Goal: Task Accomplishment & Management: Manage account settings

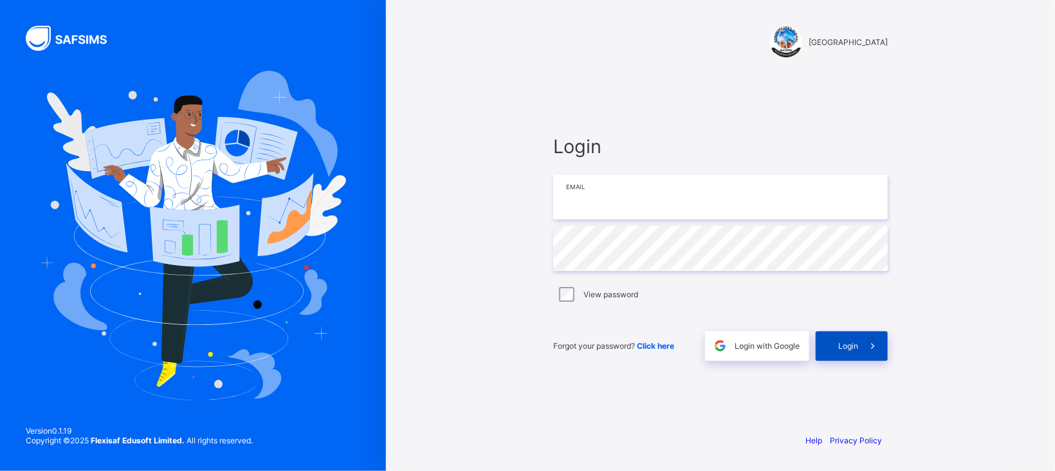
type input "**********"
click at [840, 344] on span "Login" at bounding box center [848, 346] width 20 height 10
click at [862, 344] on span at bounding box center [873, 346] width 30 height 30
click at [543, 44] on div "[GEOGRAPHIC_DATA]" at bounding box center [721, 30] width 360 height 60
click at [584, 77] on div "**********" at bounding box center [721, 248] width 360 height 350
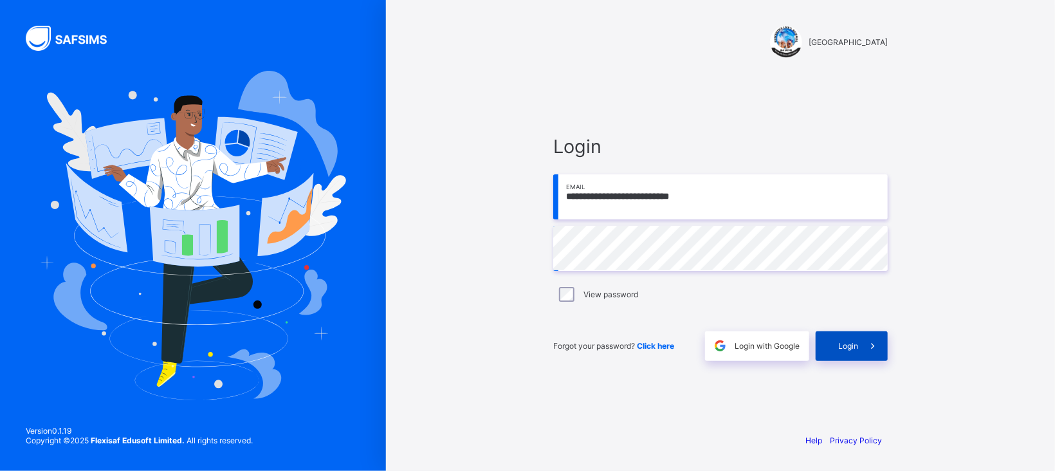
click at [844, 347] on span "Login" at bounding box center [848, 346] width 20 height 10
click at [865, 357] on span at bounding box center [873, 346] width 30 height 30
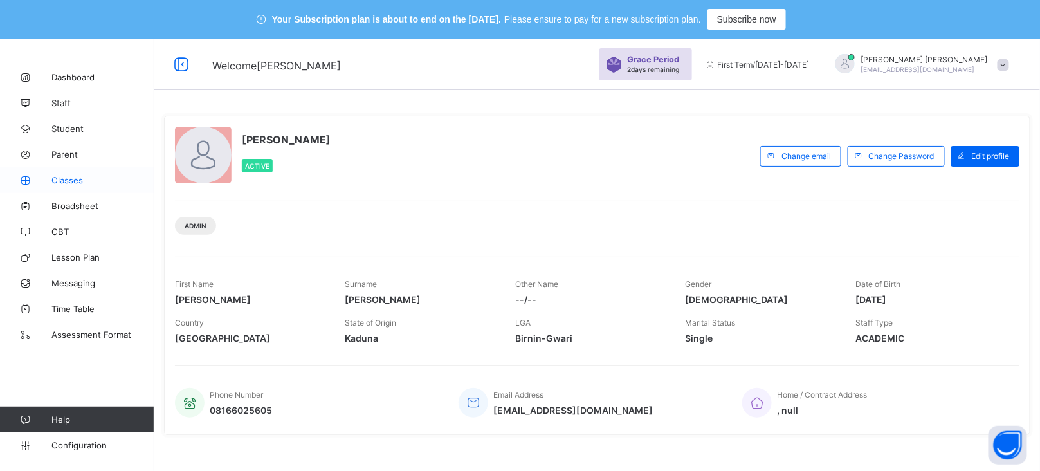
click at [79, 178] on span "Classes" at bounding box center [102, 180] width 103 height 10
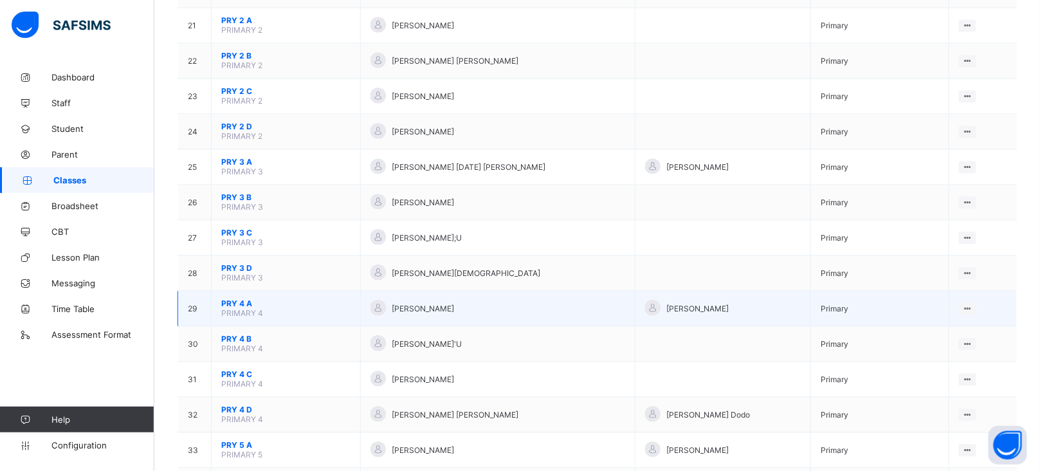
scroll to position [885, 0]
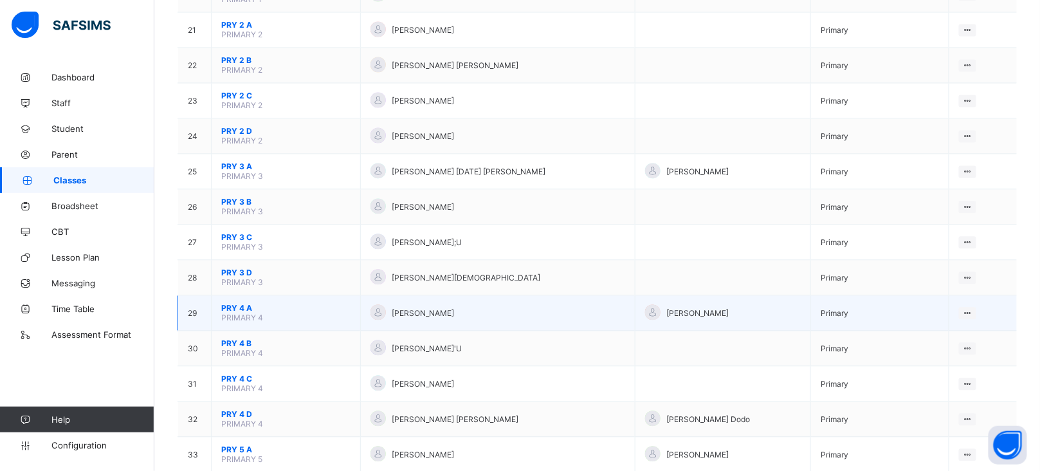
click at [237, 303] on span "PRY 4 A" at bounding box center [285, 308] width 129 height 10
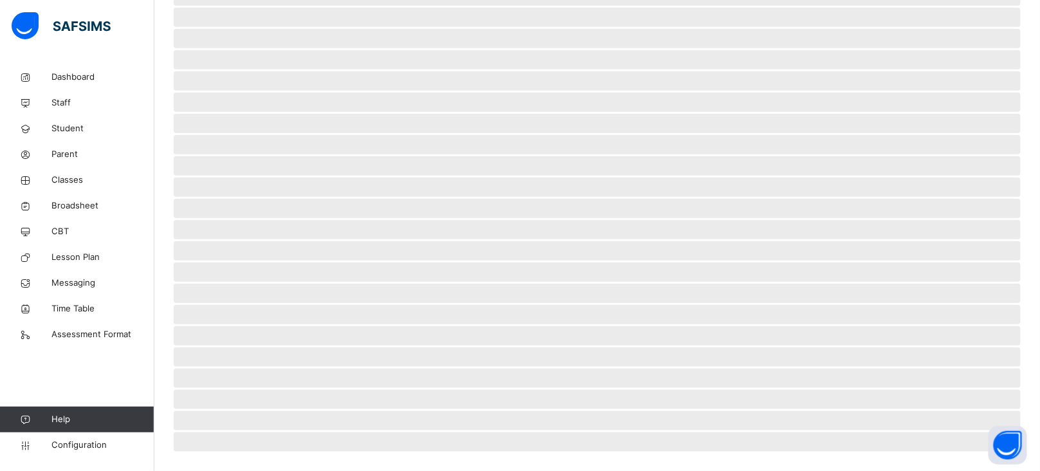
scroll to position [257, 0]
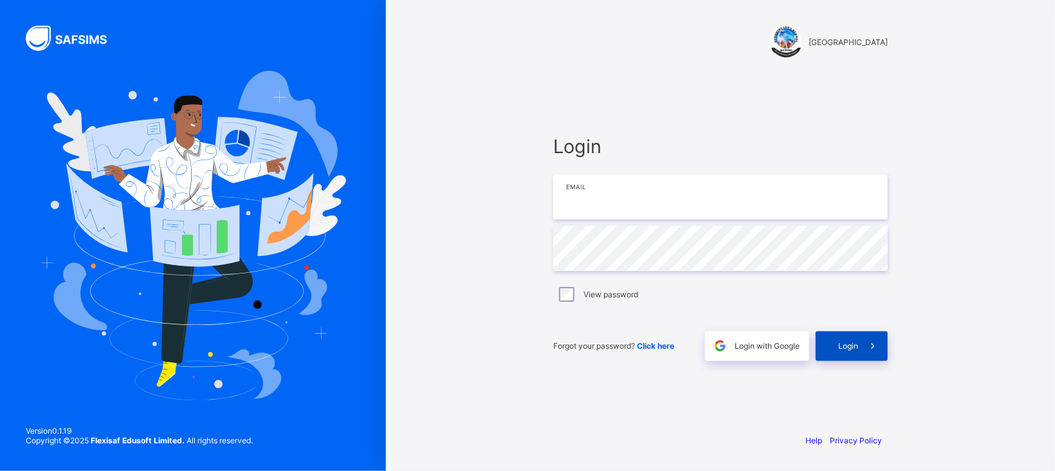
type input "**********"
click at [862, 353] on span at bounding box center [873, 346] width 30 height 30
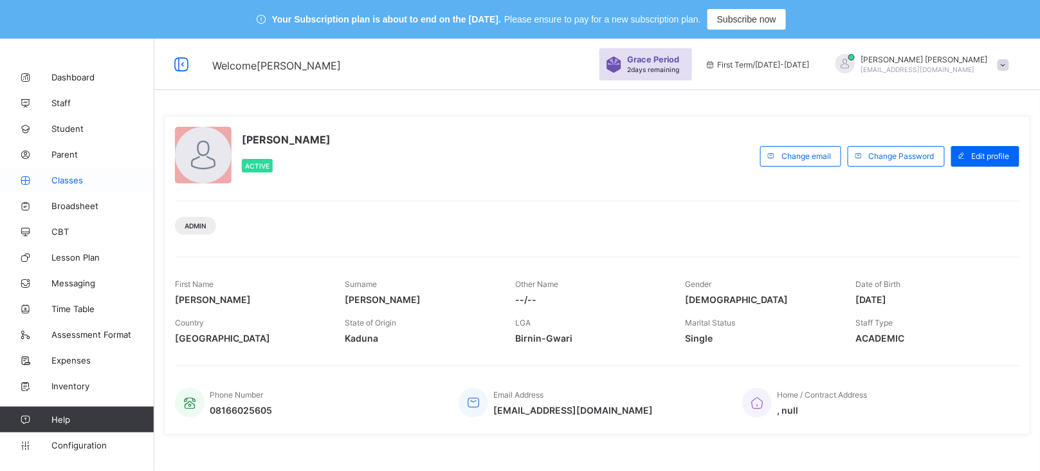
click at [75, 181] on span "Classes" at bounding box center [102, 180] width 103 height 10
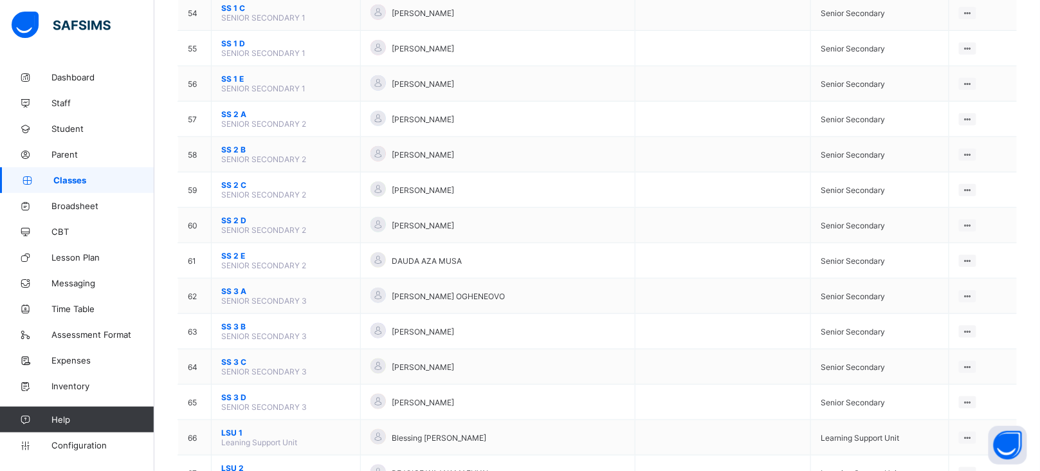
scroll to position [2064, 0]
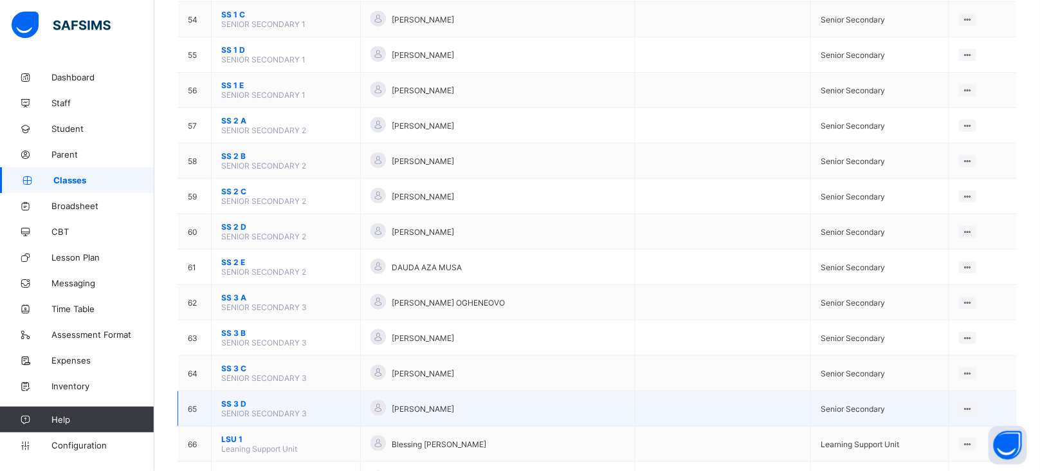
click at [226, 399] on span "SS 3 D" at bounding box center [285, 404] width 129 height 10
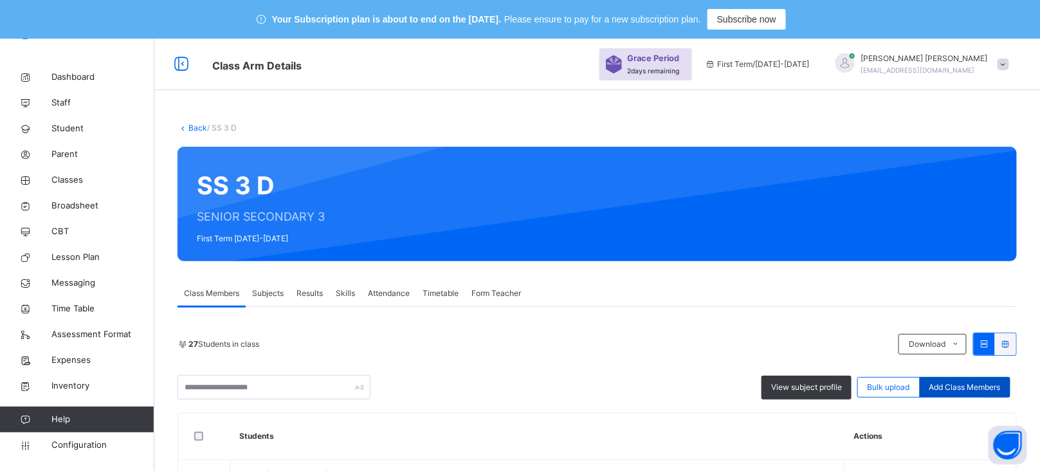
click at [978, 390] on span "Add Class Members" at bounding box center [965, 388] width 71 height 12
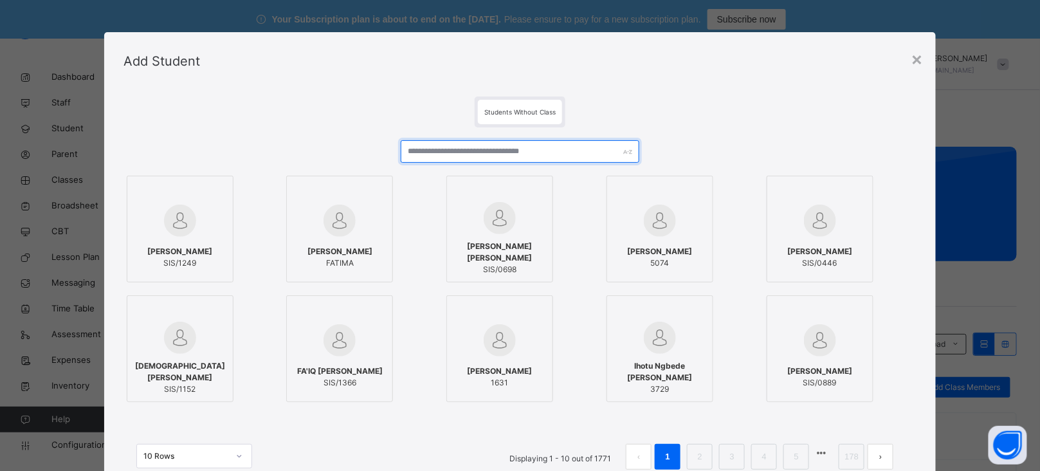
click at [468, 148] on input "text" at bounding box center [520, 151] width 238 height 23
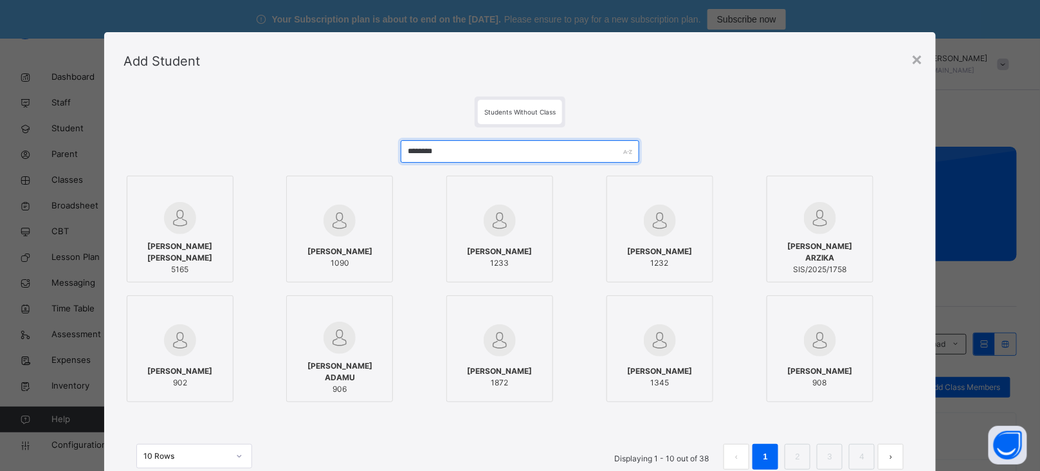
drag, startPoint x: 526, startPoint y: 149, endPoint x: 322, endPoint y: 147, distance: 204.0
click at [322, 147] on div "******** [PERSON_NAME] [PERSON_NAME] 5165 [PERSON_NAME] 1090 [PERSON_NAME] 1233…" at bounding box center [521, 311] width 794 height 368
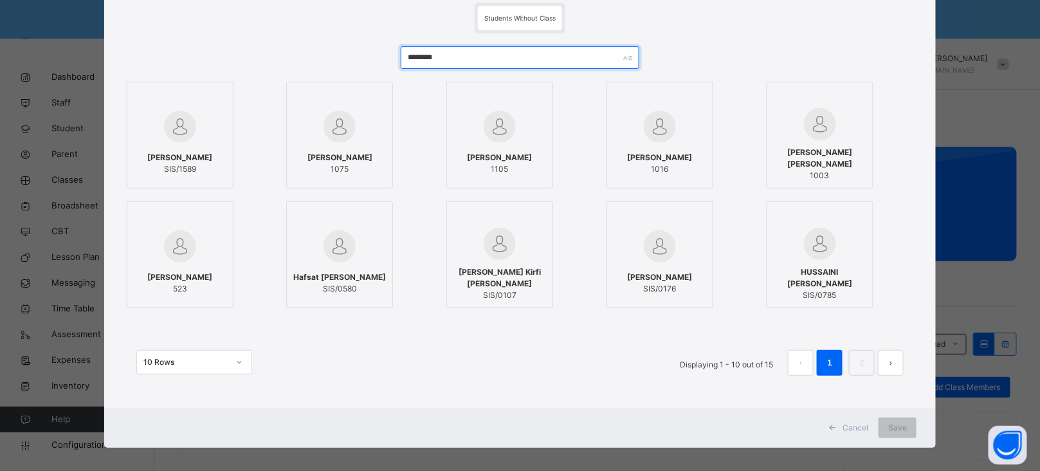
scroll to position [102, 0]
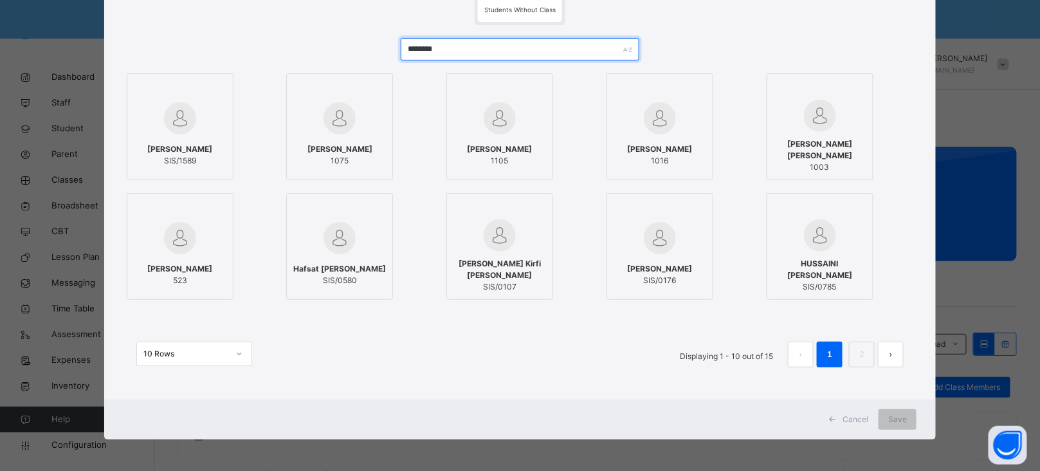
type input "********"
click at [828, 267] on span "HUSSAINI [PERSON_NAME]" at bounding box center [820, 269] width 93 height 23
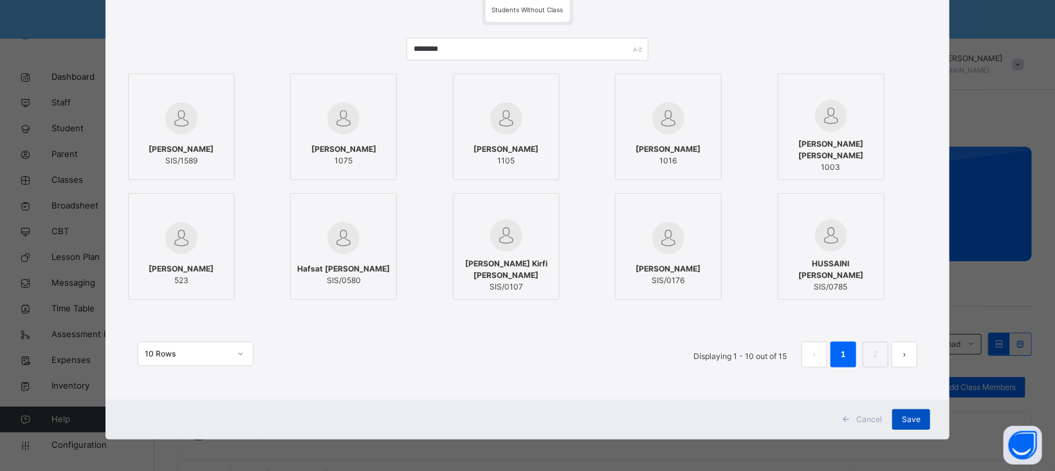
click at [916, 425] on div "Save" at bounding box center [911, 419] width 38 height 21
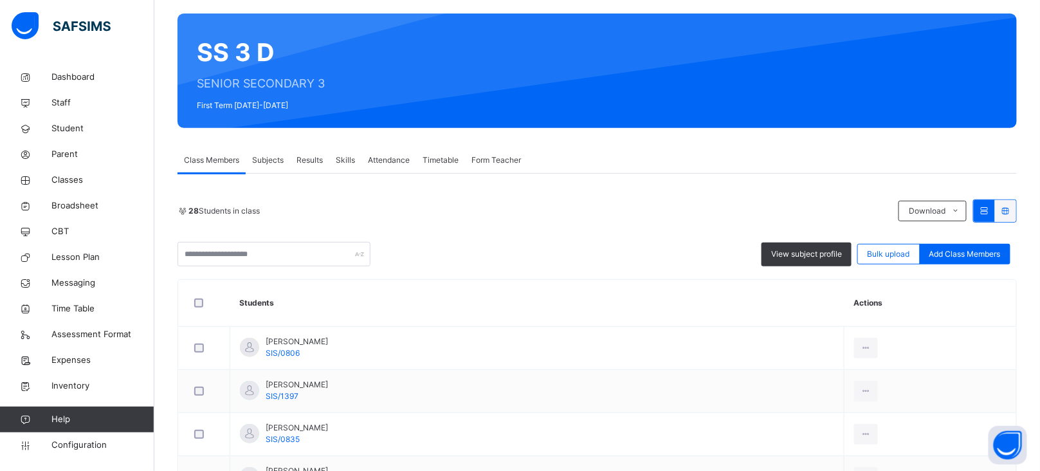
scroll to position [132, 0]
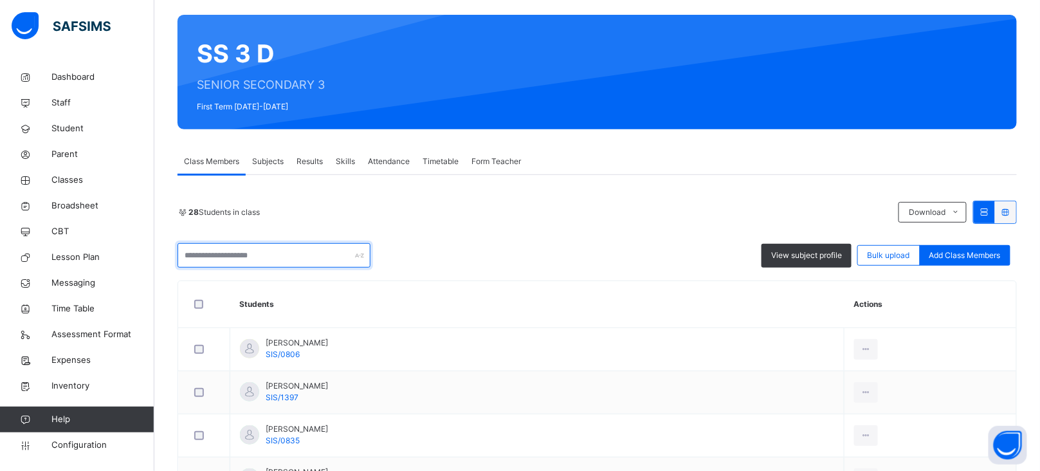
click at [264, 261] on input "text" at bounding box center [274, 255] width 193 height 24
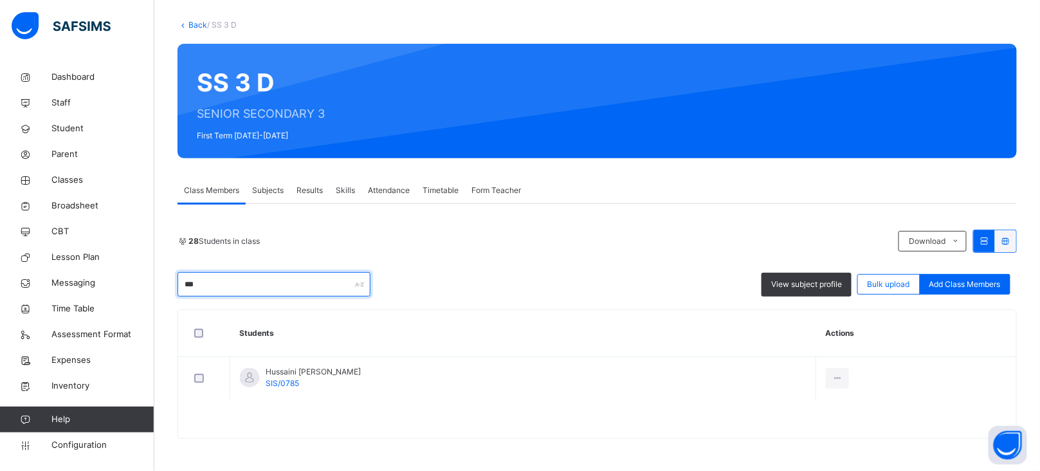
type input "***"
click at [574, 225] on div "28 Students in class Download Pdf Report Excel Report *** View subject profile …" at bounding box center [598, 321] width 840 height 235
drag, startPoint x: 244, startPoint y: 290, endPoint x: 424, endPoint y: 261, distance: 182.5
click at [383, 266] on div "28 Students in class Download Pdf Report Excel Report *** View subject profile …" at bounding box center [598, 263] width 840 height 67
click at [424, 261] on div "28 Students in class Download Pdf Report Excel Report *** View subject profile …" at bounding box center [598, 263] width 840 height 67
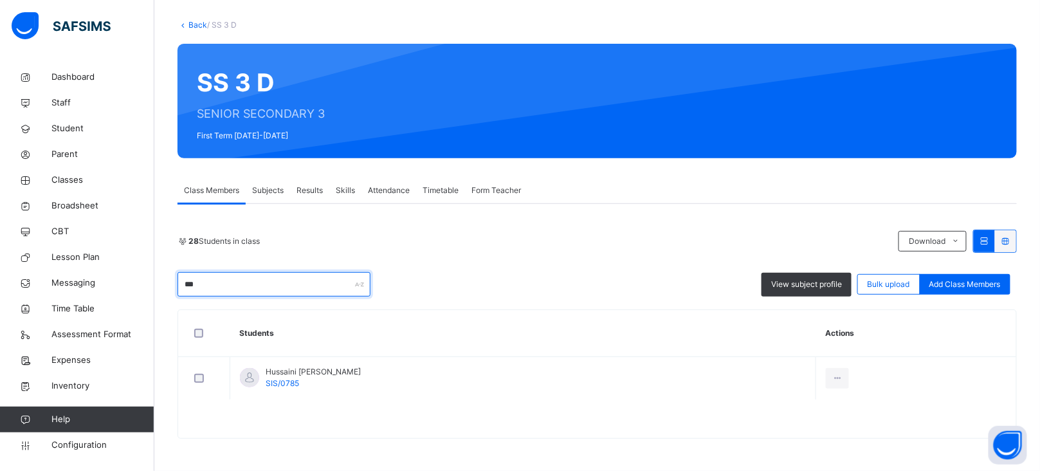
drag, startPoint x: 246, startPoint y: 286, endPoint x: 163, endPoint y: 289, distance: 83.7
click at [163, 289] on div "Back / SS 3 D SS 3 D SENIOR SECONDARY 3 First Term [DATE]-[DATE] Class Members …" at bounding box center [597, 235] width 886 height 471
click at [465, 237] on div "28 Students in class" at bounding box center [535, 242] width 715 height 12
drag, startPoint x: 245, startPoint y: 283, endPoint x: 439, endPoint y: 248, distance: 197.4
click at [437, 248] on div "28 Students in class Download Pdf Report Excel Report *** View subject profile …" at bounding box center [598, 263] width 840 height 67
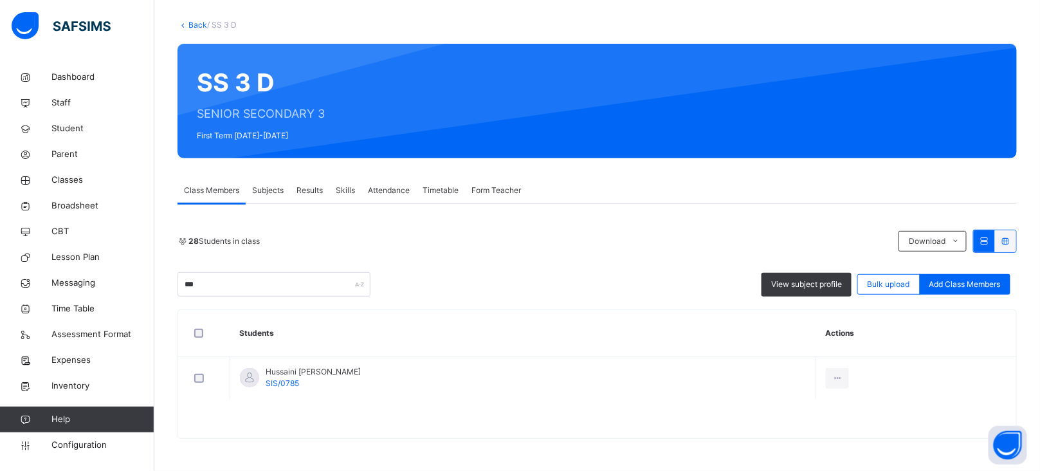
click at [439, 248] on div "28 Students in class Download Pdf Report Excel Report" at bounding box center [598, 241] width 840 height 23
drag, startPoint x: 266, startPoint y: 293, endPoint x: 165, endPoint y: 293, distance: 101.0
click at [165, 293] on div "Back / SS 3 D SS 3 D SENIOR SECONDARY 3 First Term [DATE]-[DATE] Class Members …" at bounding box center [597, 235] width 886 height 471
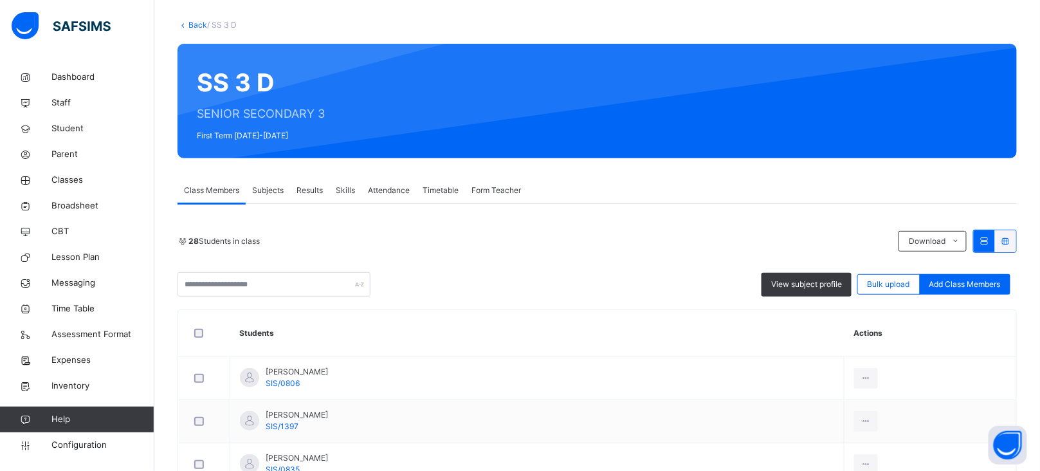
click at [196, 20] on link "Back" at bounding box center [198, 25] width 19 height 10
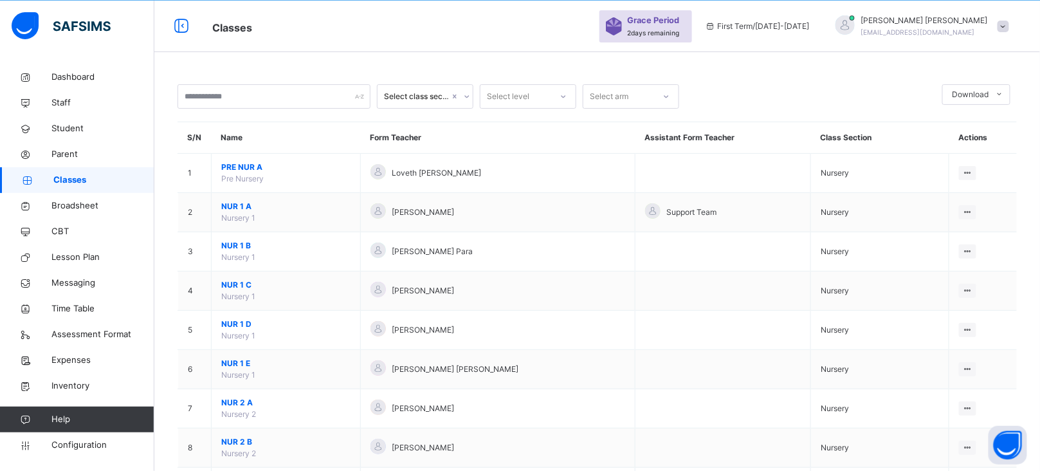
scroll to position [103, 0]
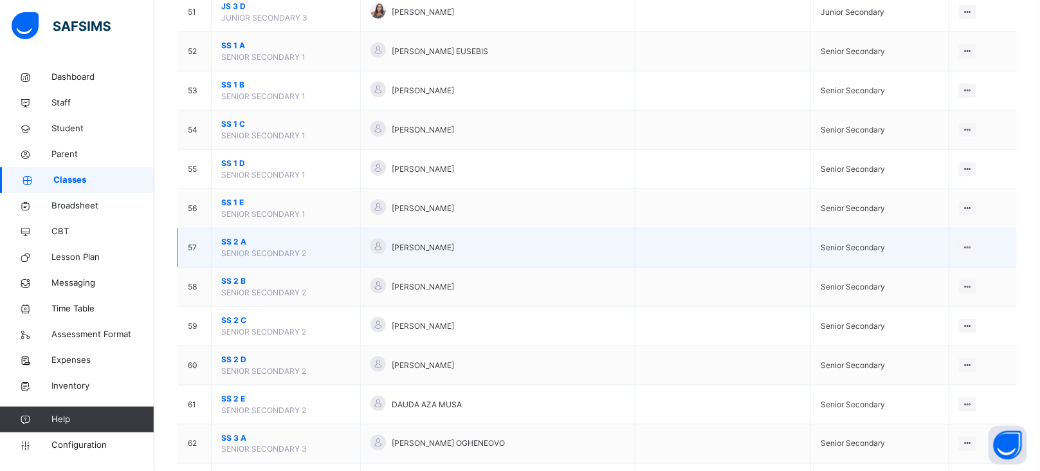
click at [237, 248] on span "SS 2 A" at bounding box center [285, 242] width 129 height 12
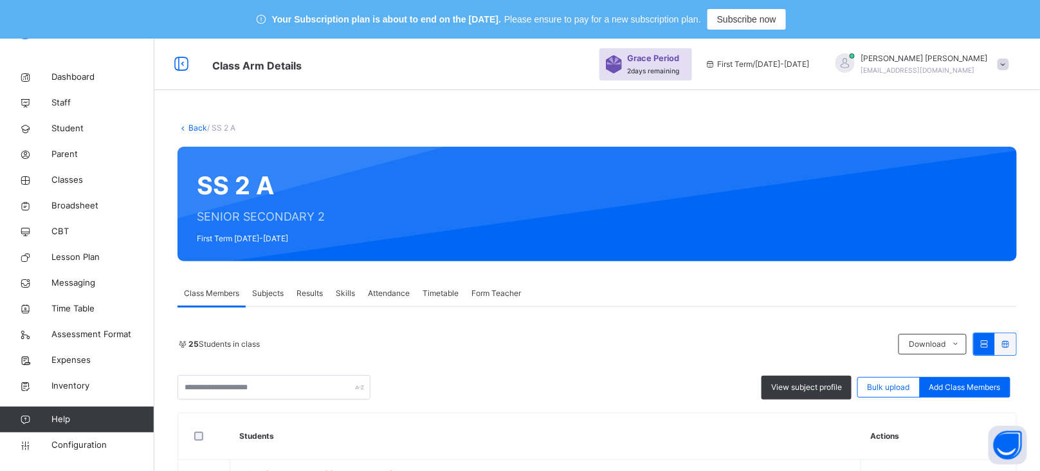
click at [266, 299] on div "Subjects" at bounding box center [268, 294] width 44 height 26
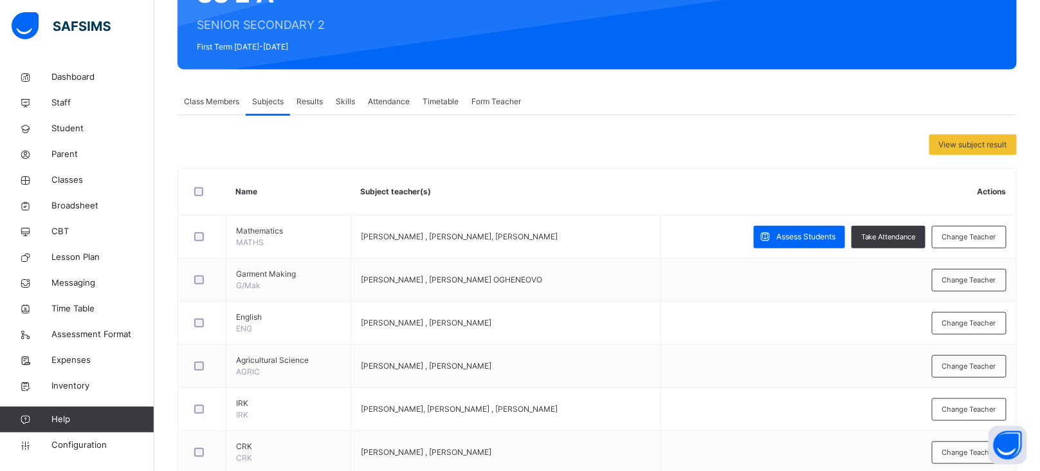
scroll to position [187, 0]
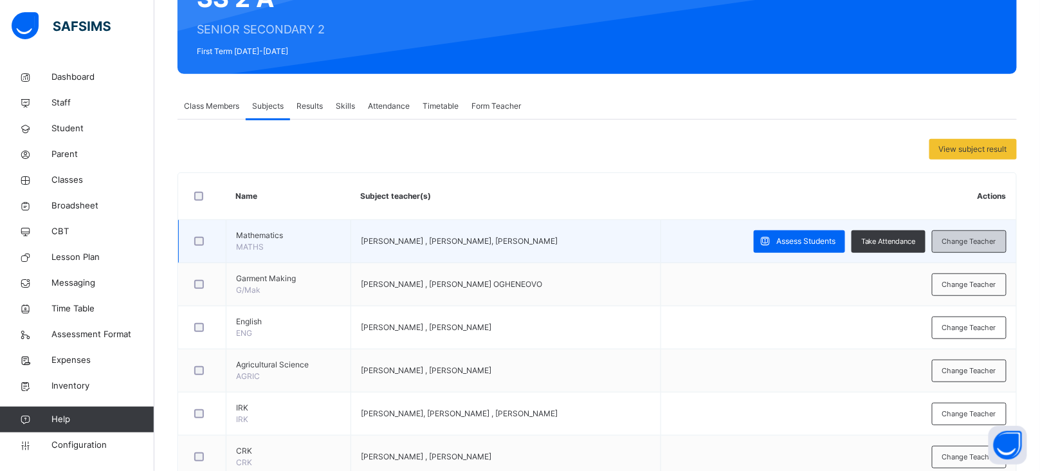
click at [976, 245] on span "Change Teacher" at bounding box center [970, 241] width 54 height 11
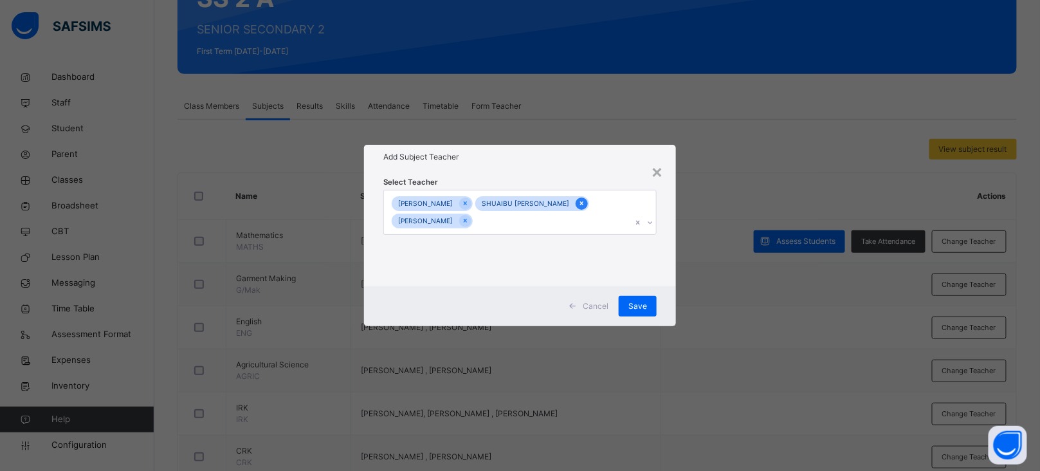
click at [580, 202] on icon at bounding box center [581, 203] width 7 height 9
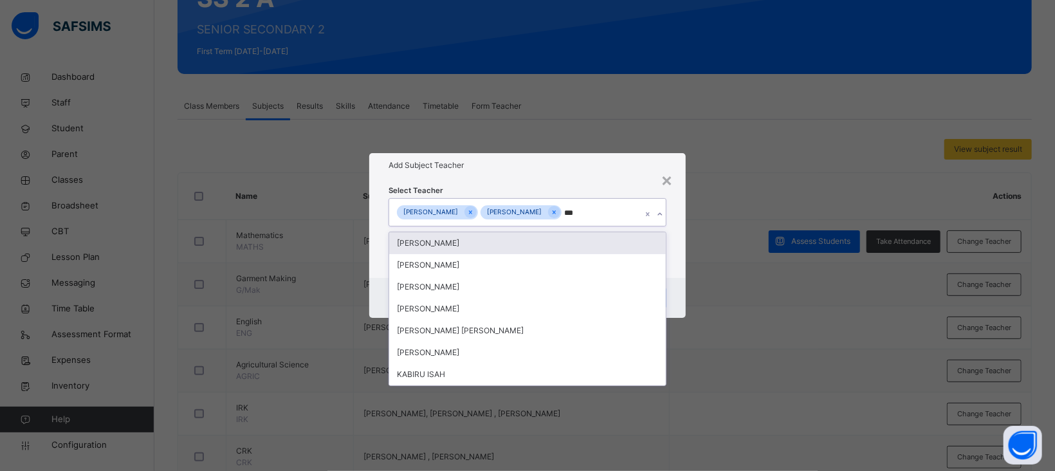
type input "****"
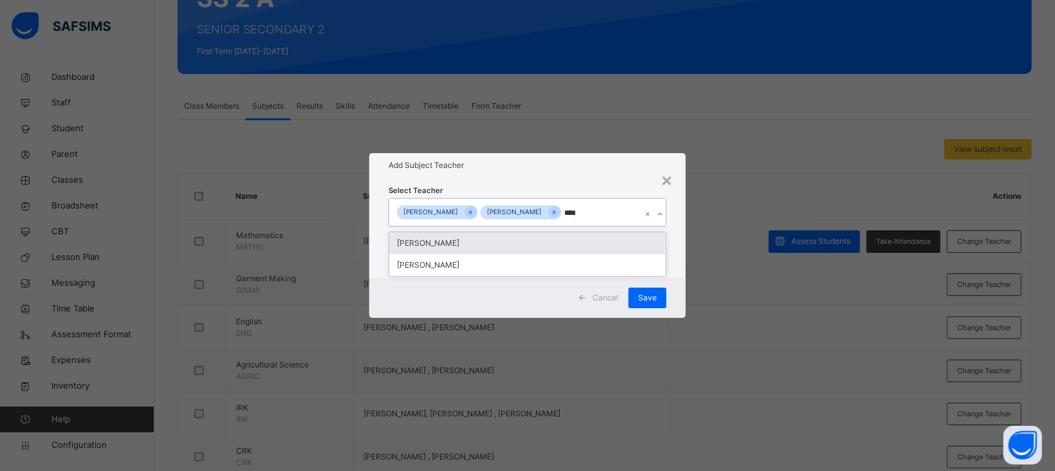
click at [517, 244] on div "[PERSON_NAME]" at bounding box center [527, 243] width 277 height 22
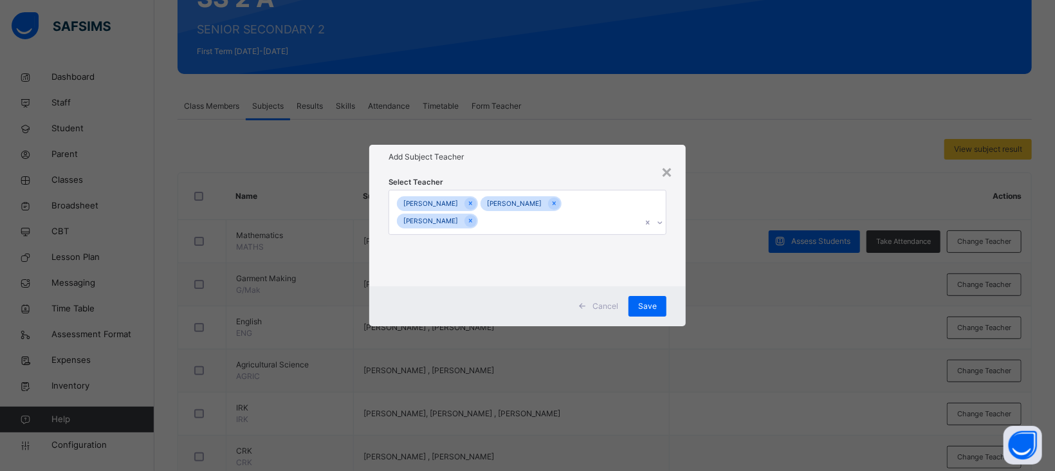
click at [605, 160] on h1 "Add Subject Teacher" at bounding box center [528, 157] width 278 height 12
click at [651, 310] on span "Save" at bounding box center [647, 306] width 19 height 12
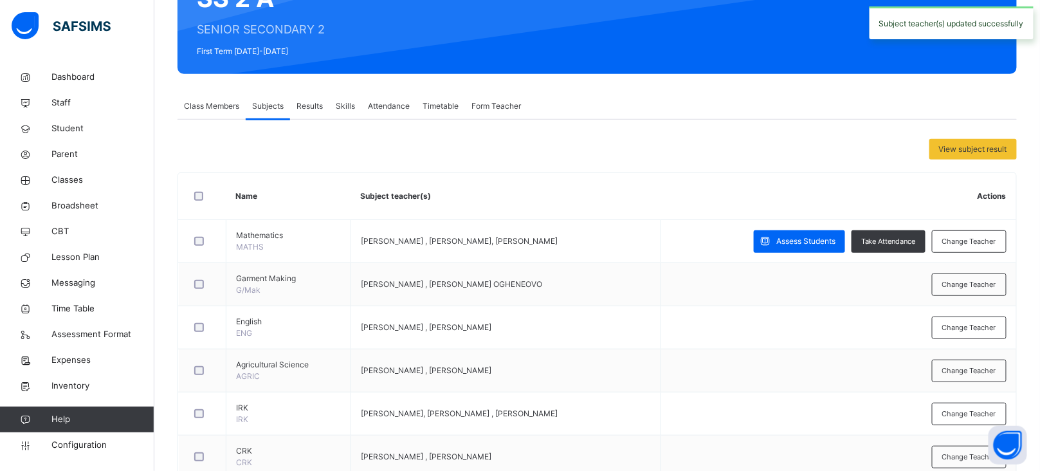
click at [979, 241] on span "Change Teacher" at bounding box center [970, 241] width 54 height 11
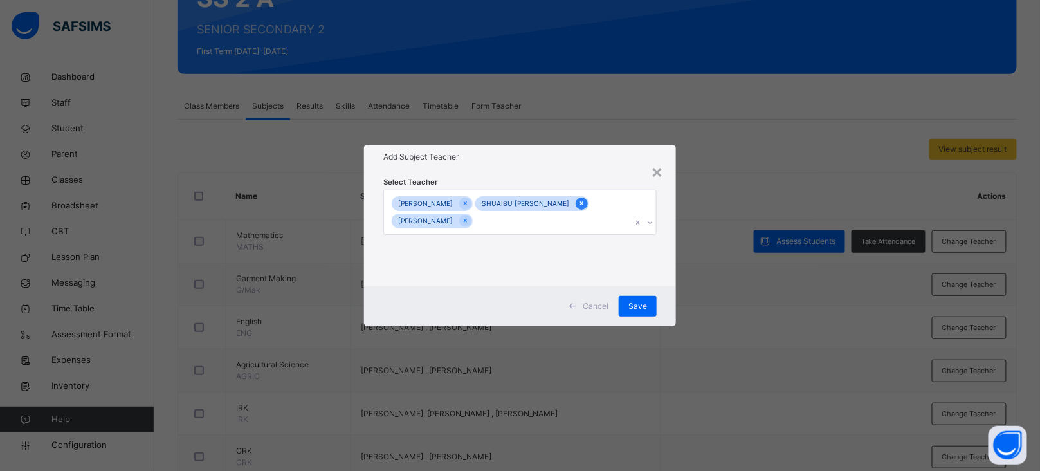
click at [580, 199] on icon at bounding box center [581, 203] width 7 height 9
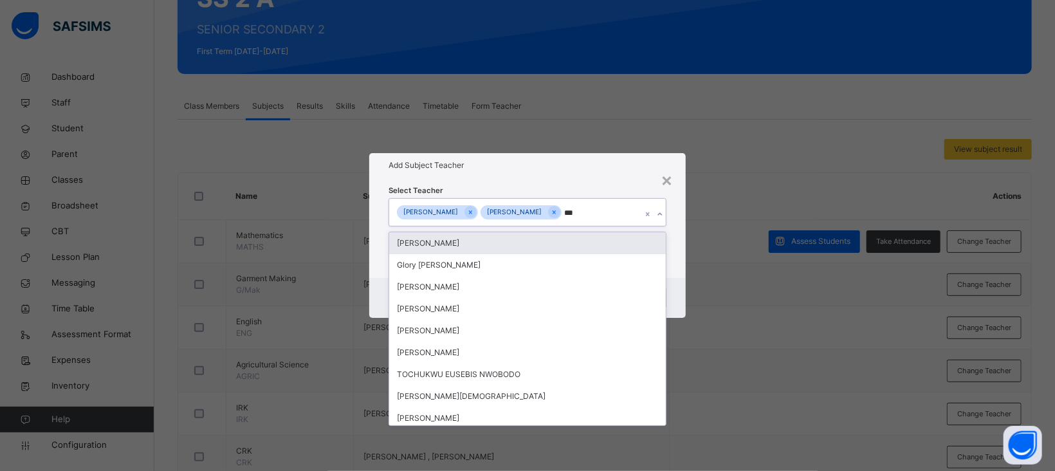
type input "****"
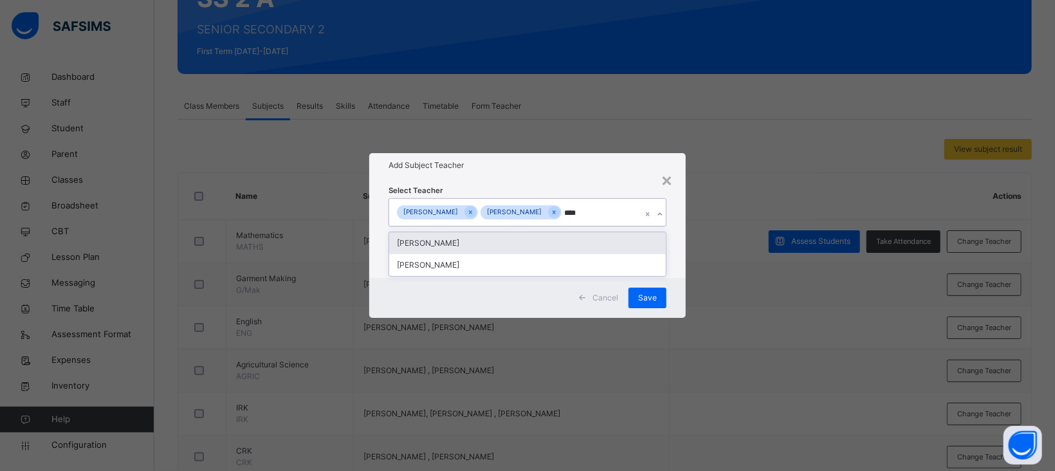
click at [507, 243] on div "[PERSON_NAME]" at bounding box center [527, 243] width 277 height 22
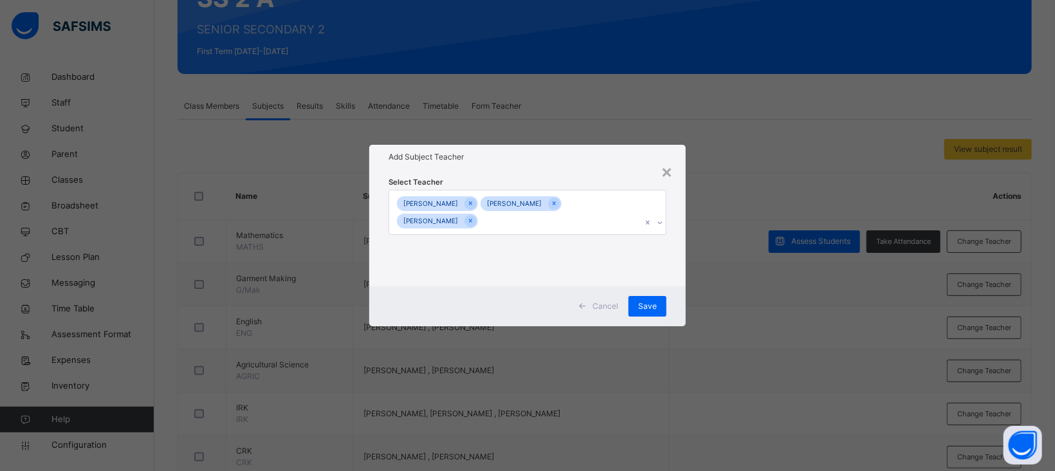
click at [573, 162] on h1 "Add Subject Teacher" at bounding box center [528, 157] width 278 height 12
click at [655, 300] on span "Save" at bounding box center [647, 306] width 19 height 12
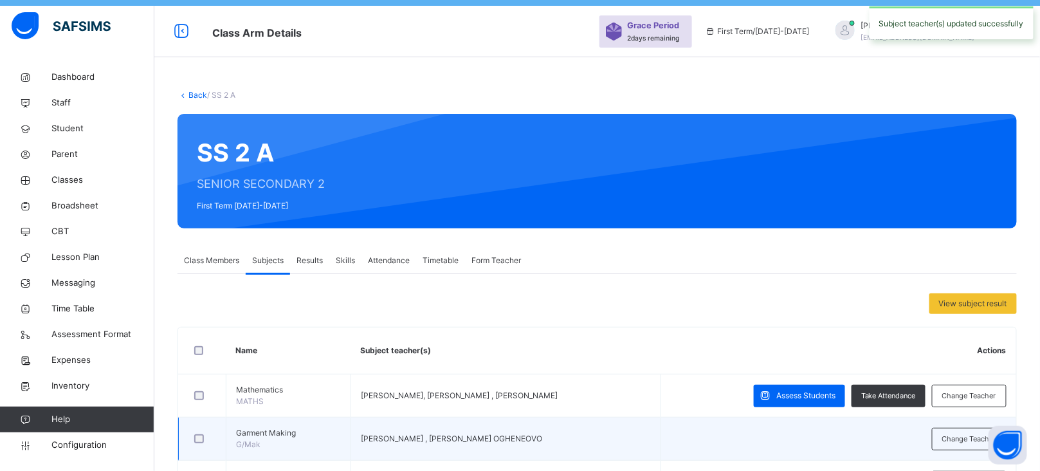
scroll to position [0, 0]
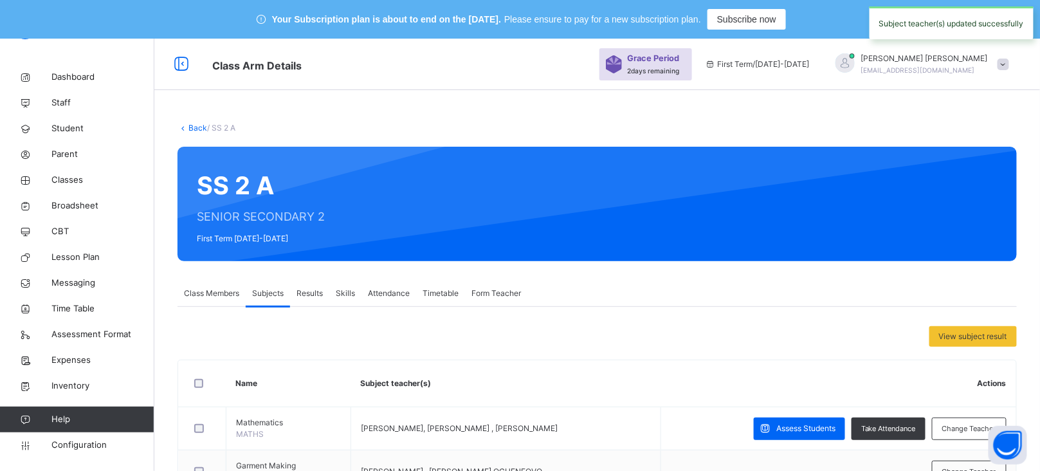
click at [195, 129] on link "Back" at bounding box center [198, 128] width 19 height 10
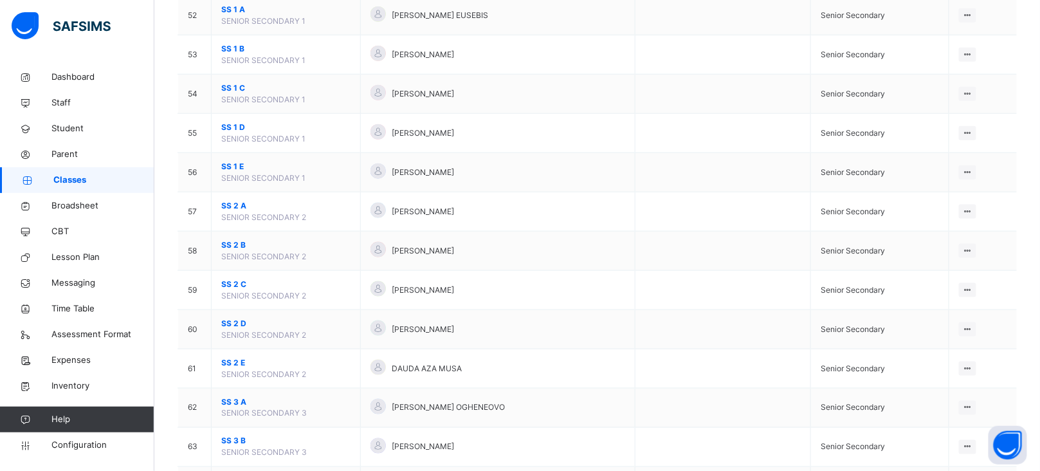
scroll to position [2203, 0]
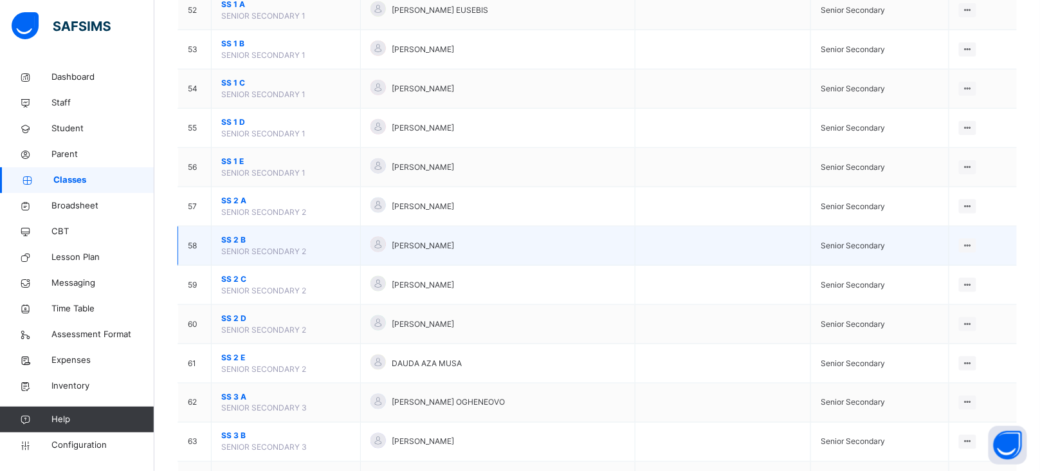
click at [233, 246] on span "SS 2 B" at bounding box center [285, 240] width 129 height 12
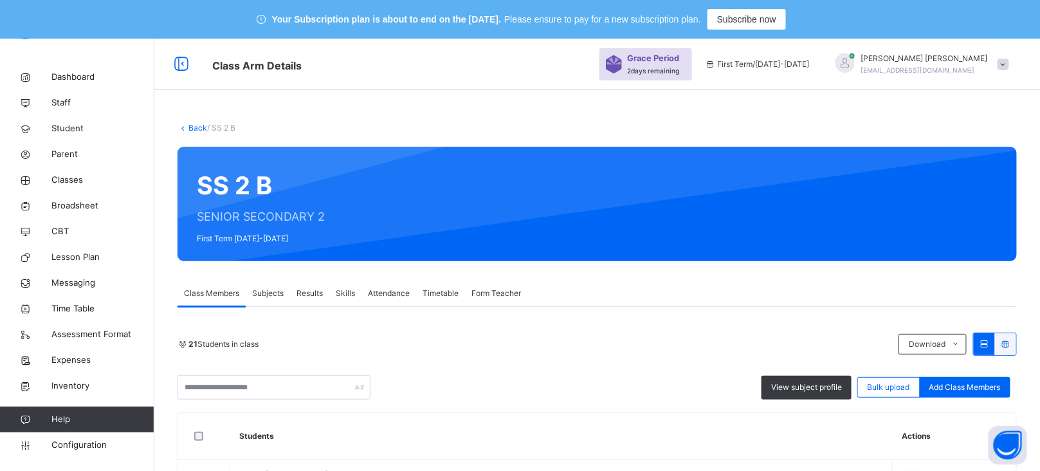
click at [259, 286] on div "Subjects" at bounding box center [268, 294] width 44 height 26
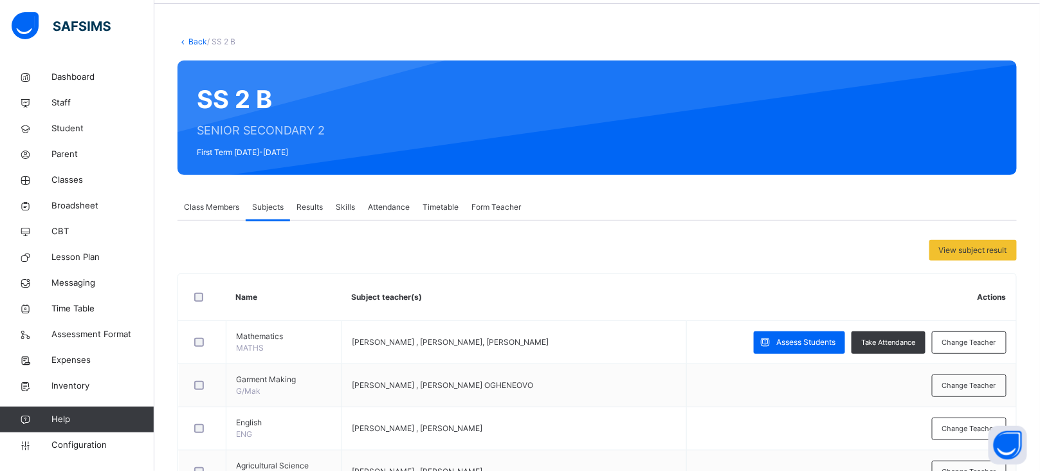
scroll to position [90, 0]
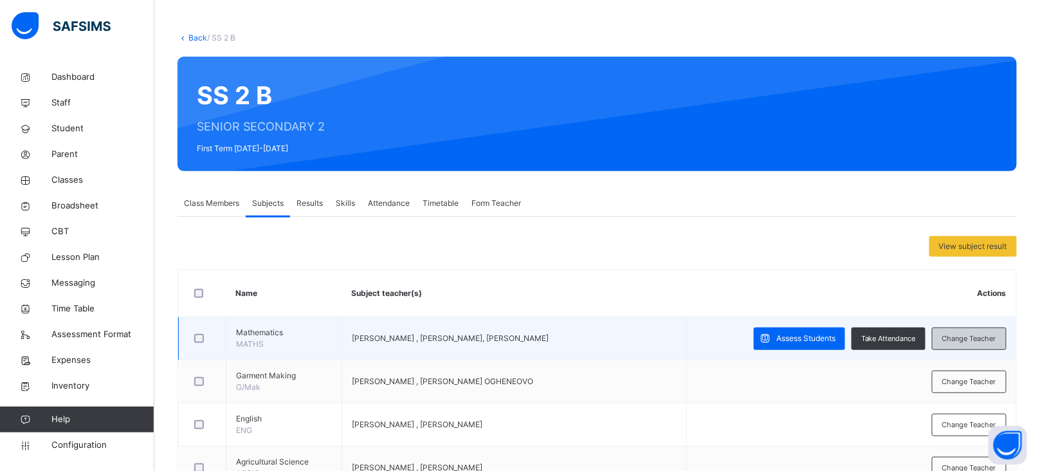
click at [968, 337] on span "Change Teacher" at bounding box center [970, 338] width 54 height 11
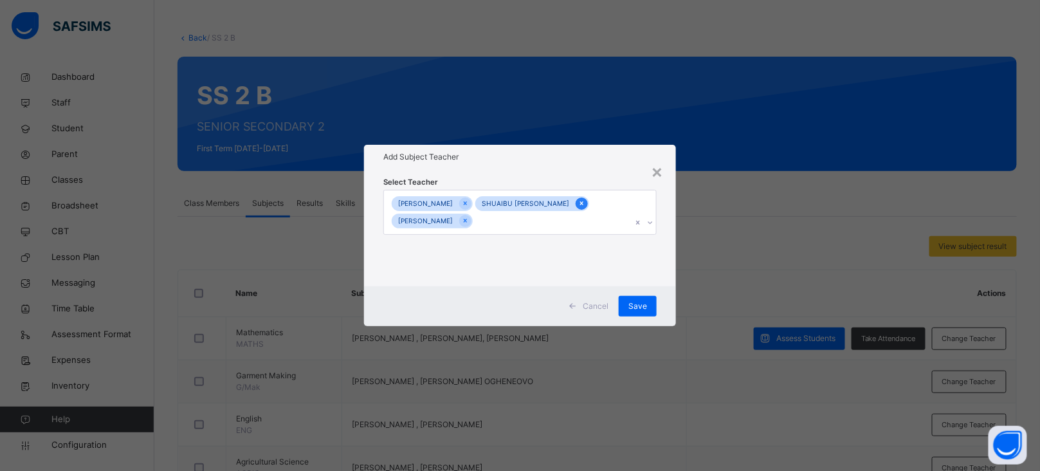
click at [580, 205] on icon at bounding box center [581, 204] width 3 height 4
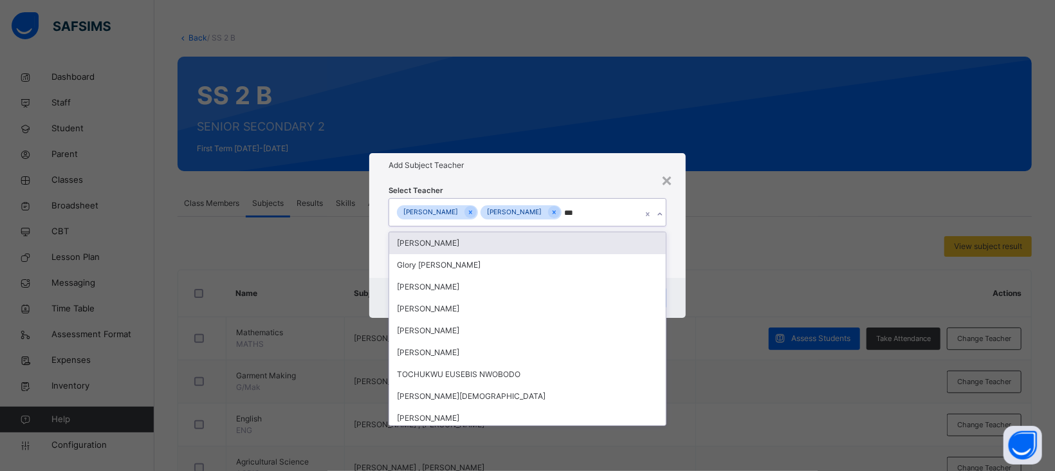
type input "****"
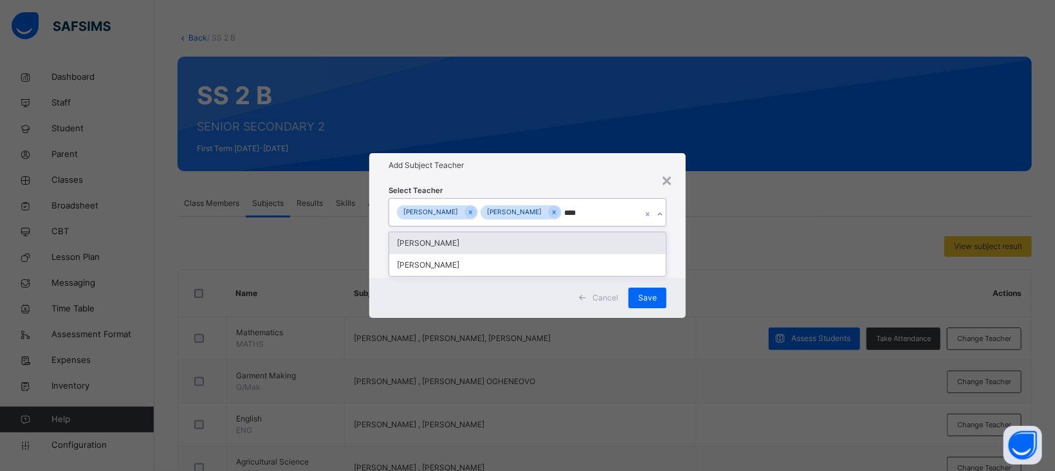
click at [532, 241] on div "[PERSON_NAME]" at bounding box center [527, 243] width 277 height 22
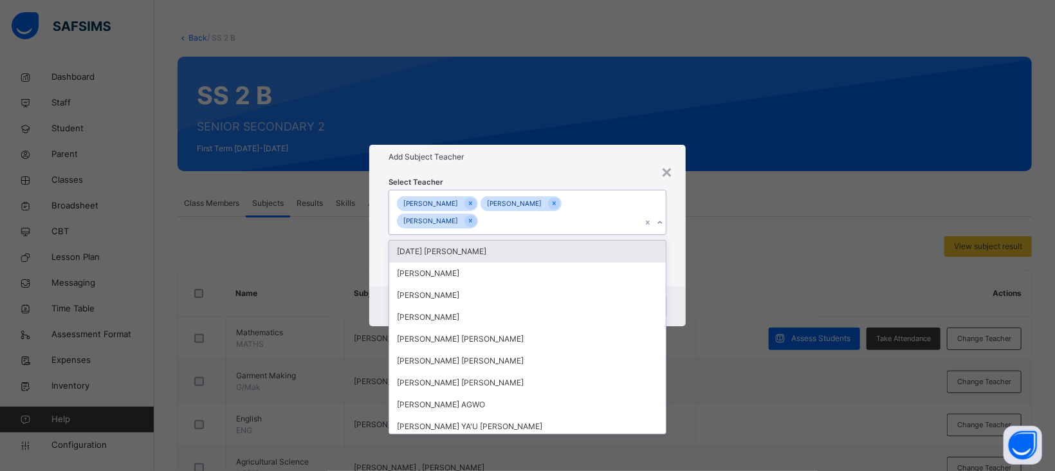
click at [590, 139] on div "× Add Subject Teacher Select Teacher option [PERSON_NAME], selected. option [DA…" at bounding box center [527, 235] width 1055 height 471
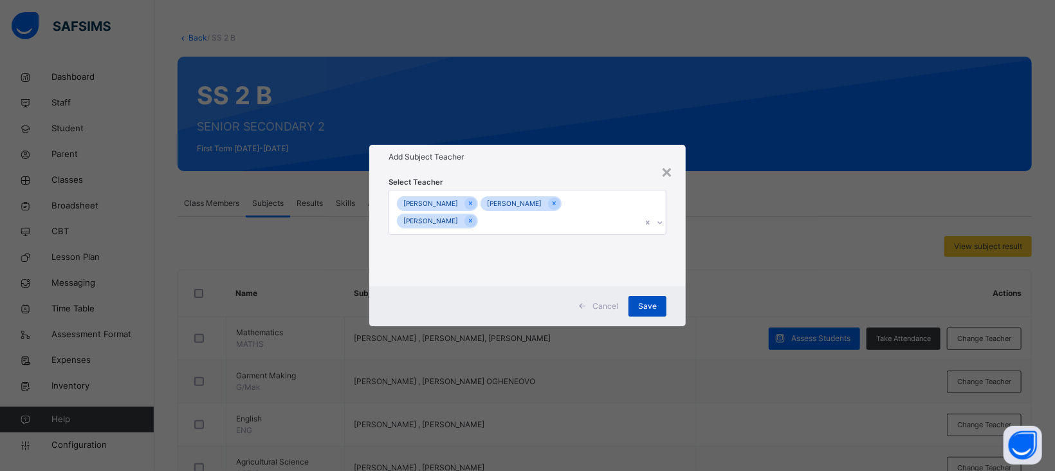
click at [654, 309] on span "Save" at bounding box center [647, 306] width 19 height 12
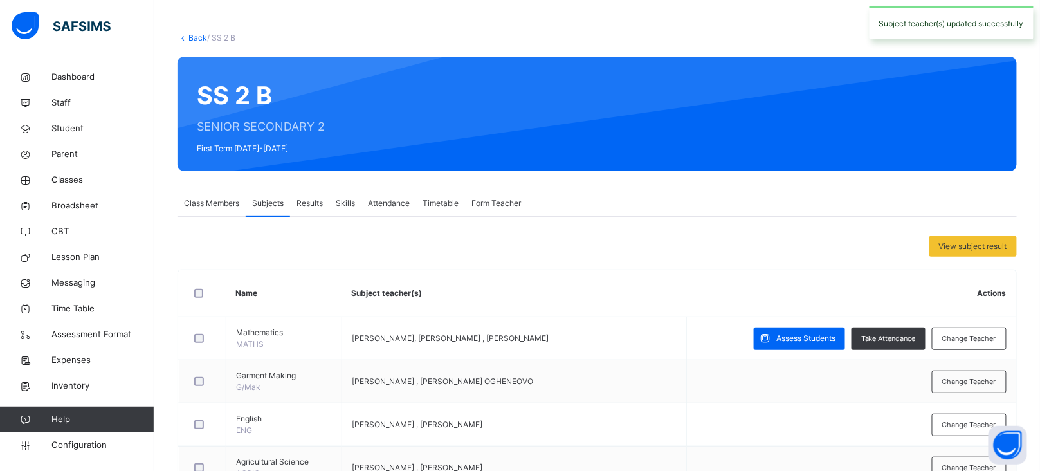
click at [196, 39] on link "Back" at bounding box center [198, 38] width 19 height 10
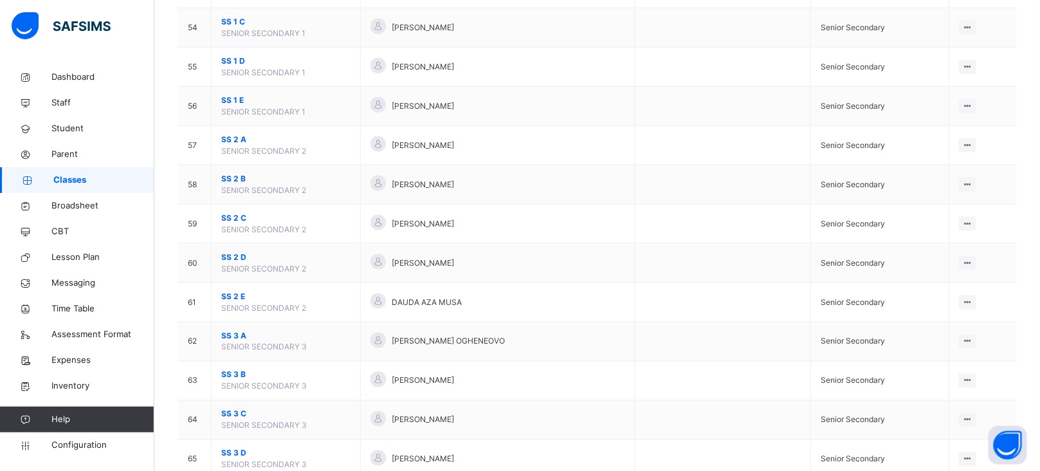
scroll to position [2310, 0]
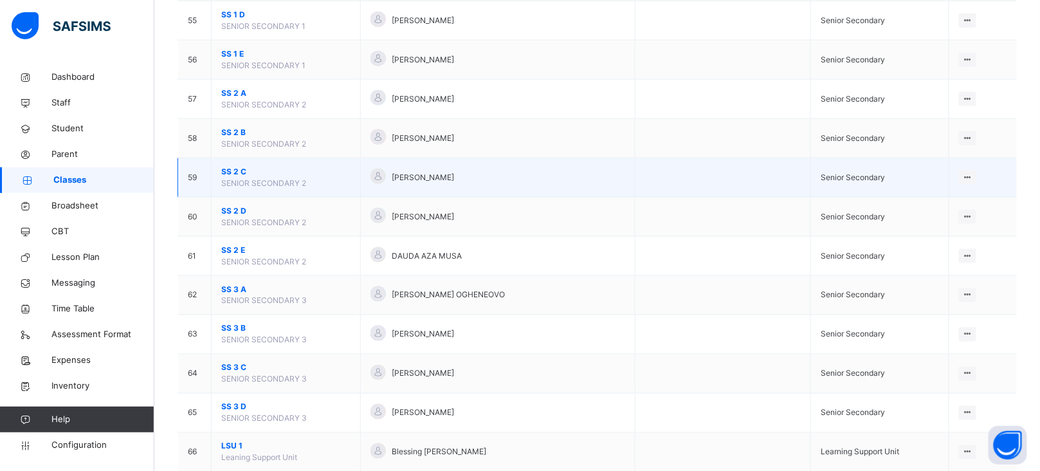
click at [237, 177] on span "SS 2 C" at bounding box center [285, 172] width 129 height 12
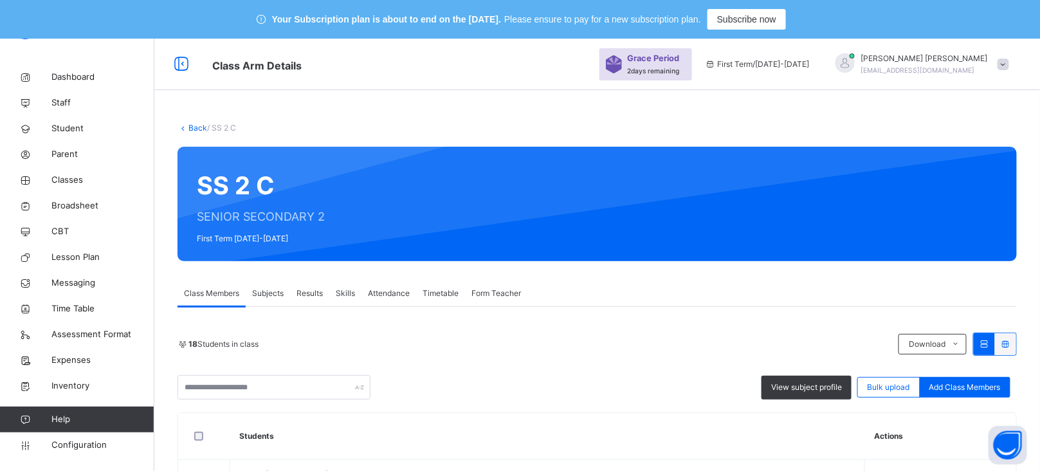
click at [256, 297] on span "Subjects" at bounding box center [268, 294] width 32 height 12
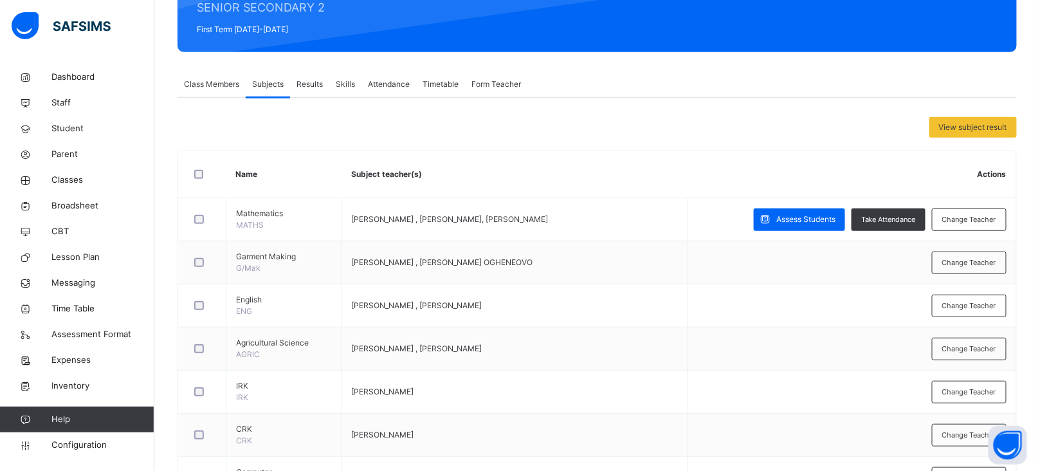
scroll to position [210, 0]
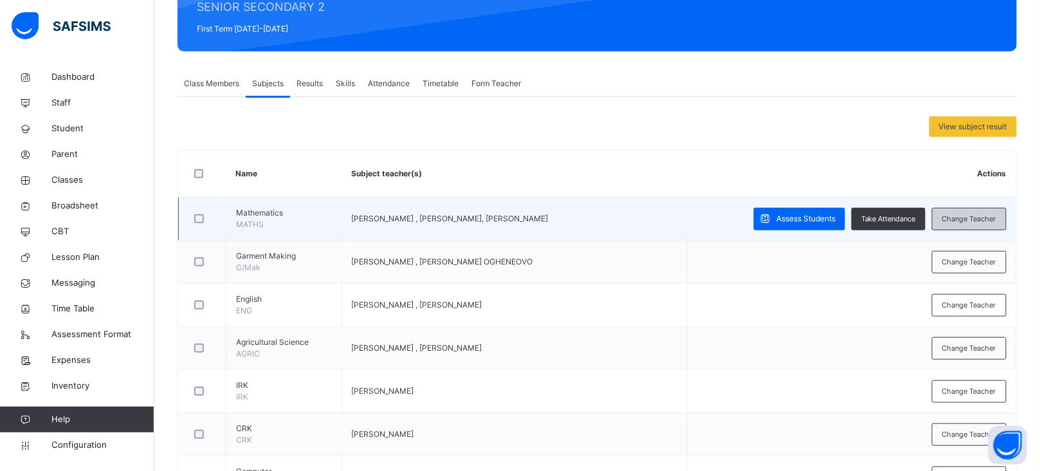
click at [983, 219] on span "Change Teacher" at bounding box center [970, 219] width 54 height 11
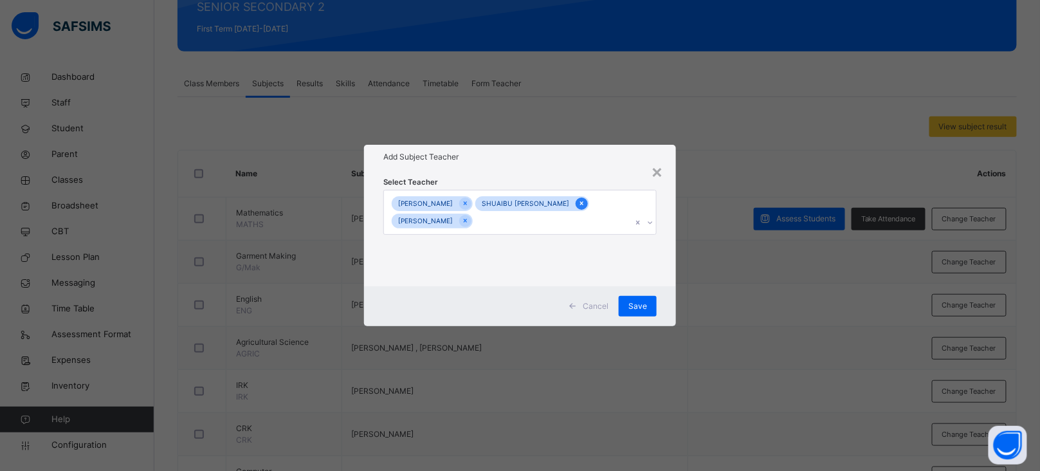
click at [580, 205] on icon at bounding box center [581, 204] width 3 height 4
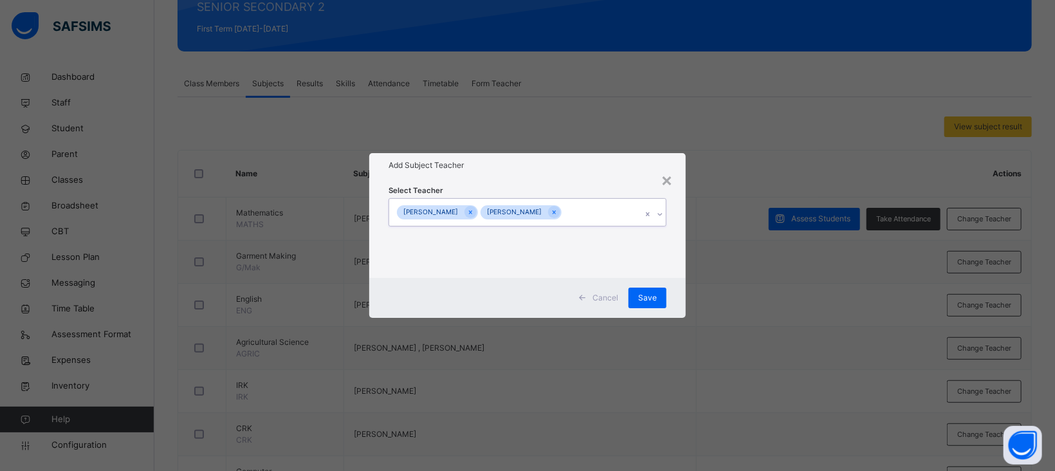
click at [593, 209] on div "[PERSON_NAME] [PERSON_NAME]" at bounding box center [515, 212] width 252 height 27
type input "*****"
click at [485, 248] on div "[PERSON_NAME]" at bounding box center [527, 243] width 277 height 22
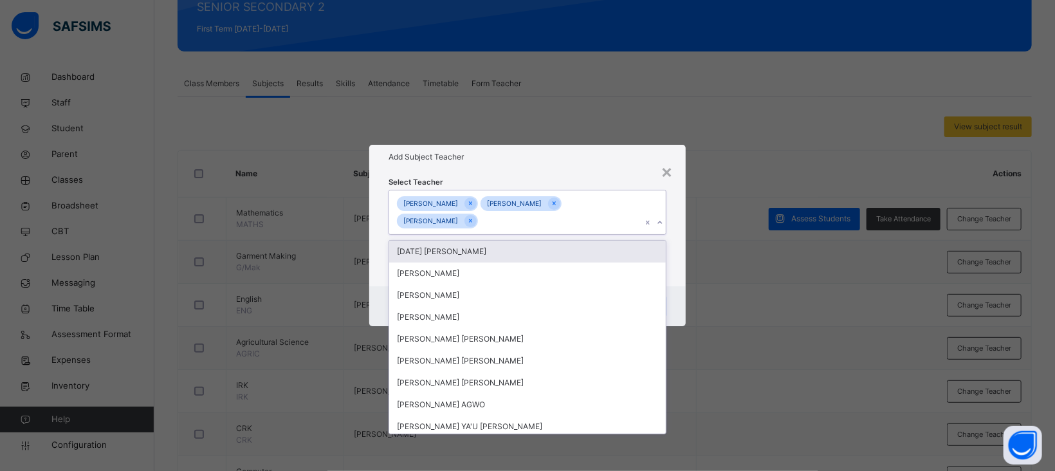
click at [597, 166] on div "Add Subject Teacher" at bounding box center [527, 157] width 317 height 24
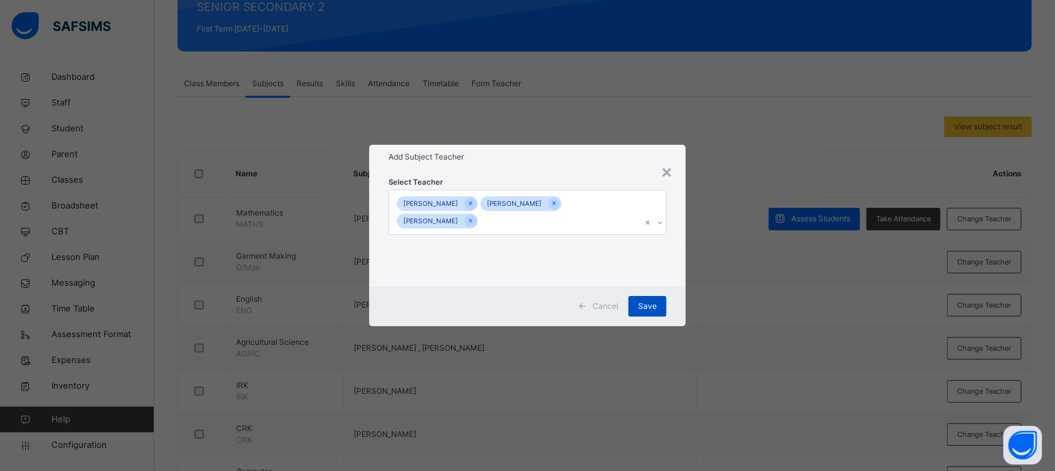
click at [646, 302] on span "Save" at bounding box center [647, 306] width 19 height 12
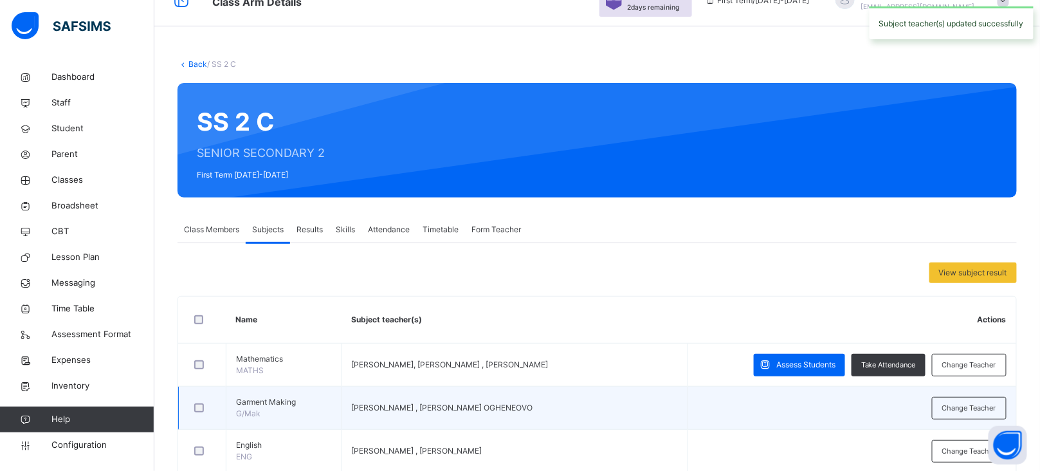
scroll to position [0, 0]
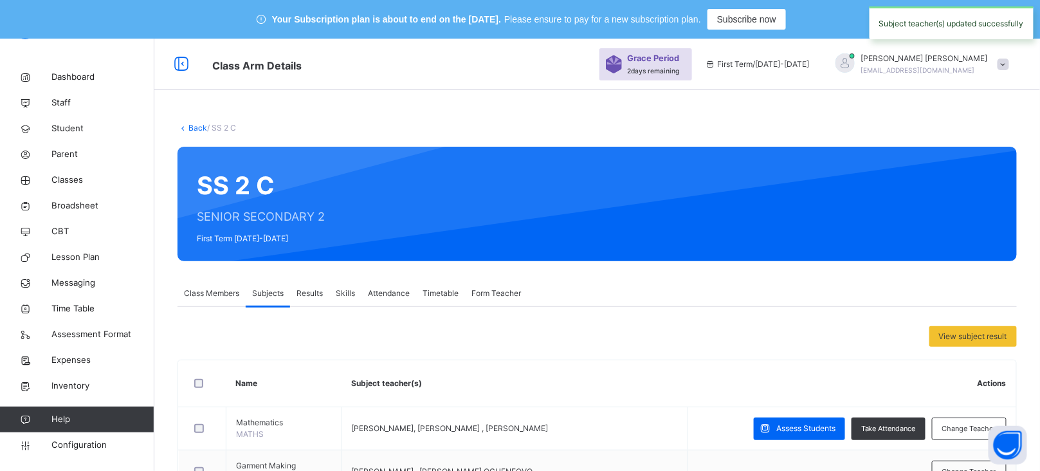
click at [199, 128] on link "Back" at bounding box center [198, 128] width 19 height 10
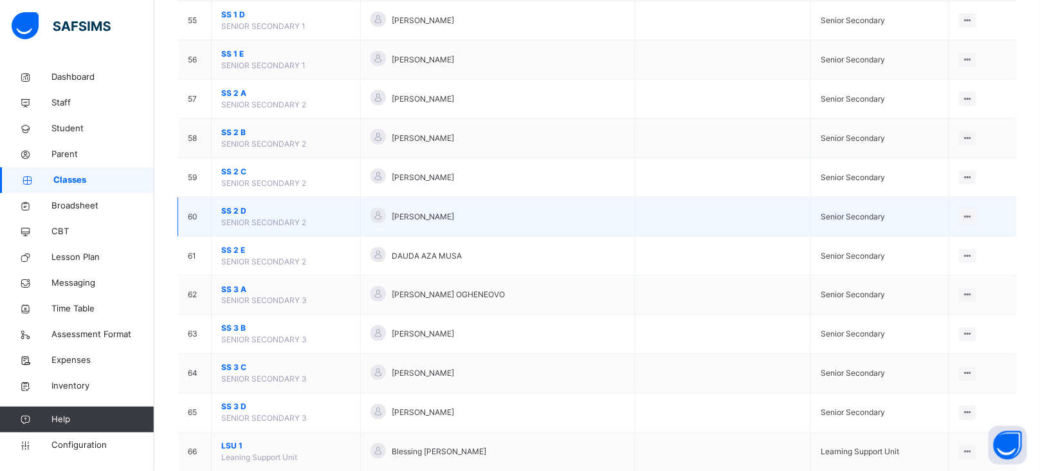
click at [241, 216] on span "SS 2 D" at bounding box center [285, 211] width 129 height 12
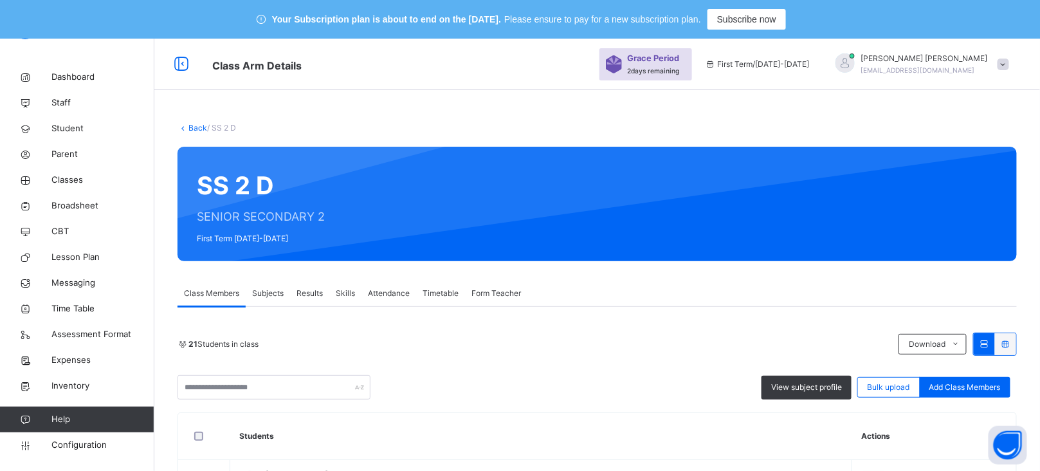
click at [256, 299] on span "Subjects" at bounding box center [268, 294] width 32 height 12
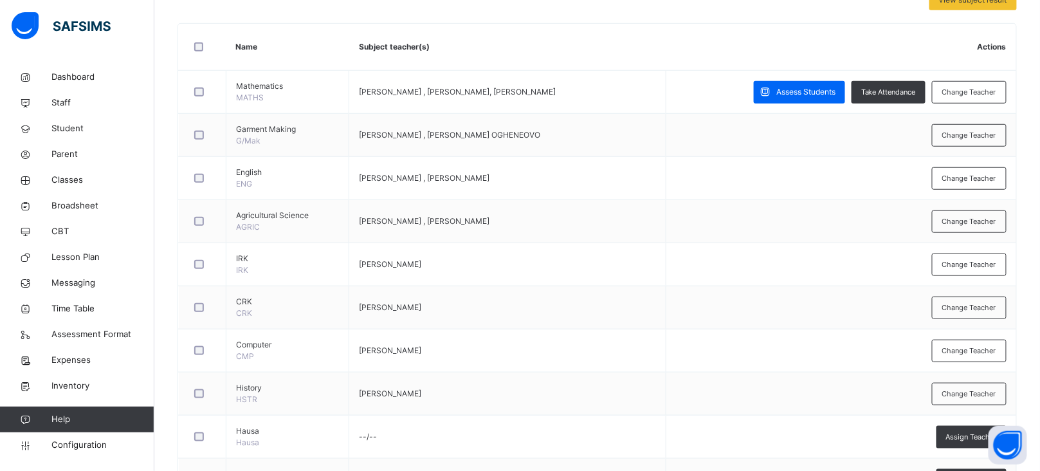
scroll to position [345, 0]
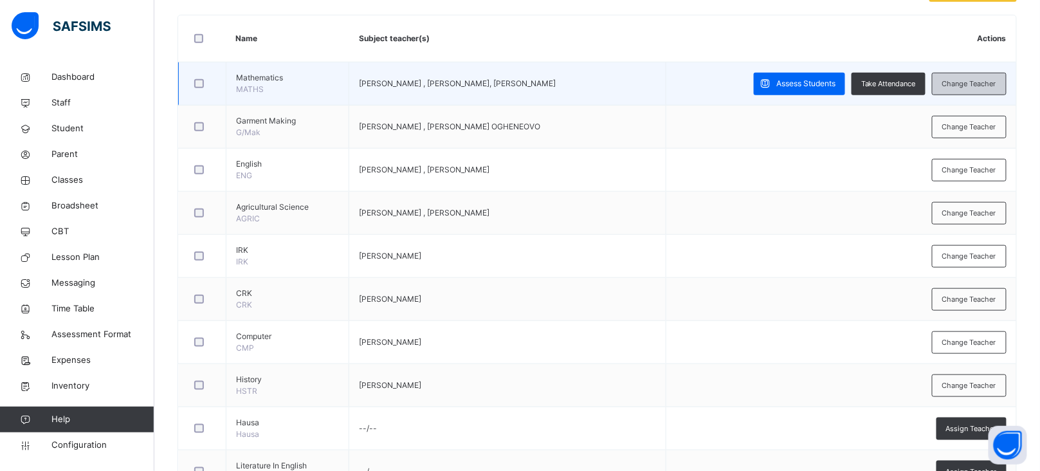
click at [983, 77] on div "Change Teacher" at bounding box center [969, 84] width 75 height 23
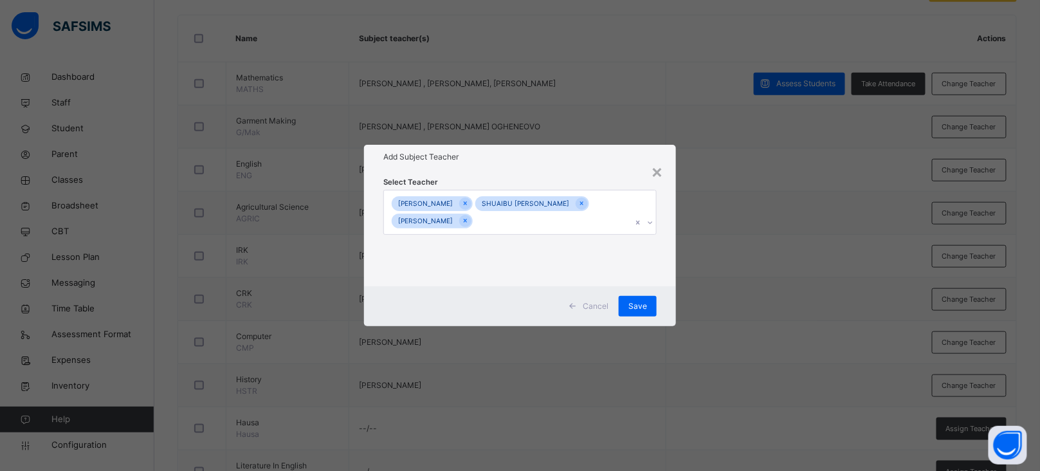
click at [580, 203] on icon at bounding box center [581, 204] width 3 height 4
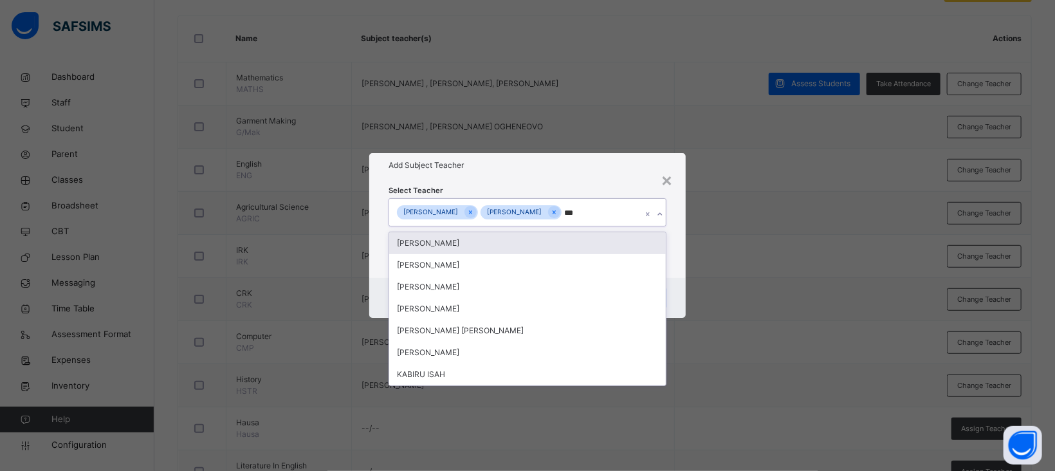
type input "****"
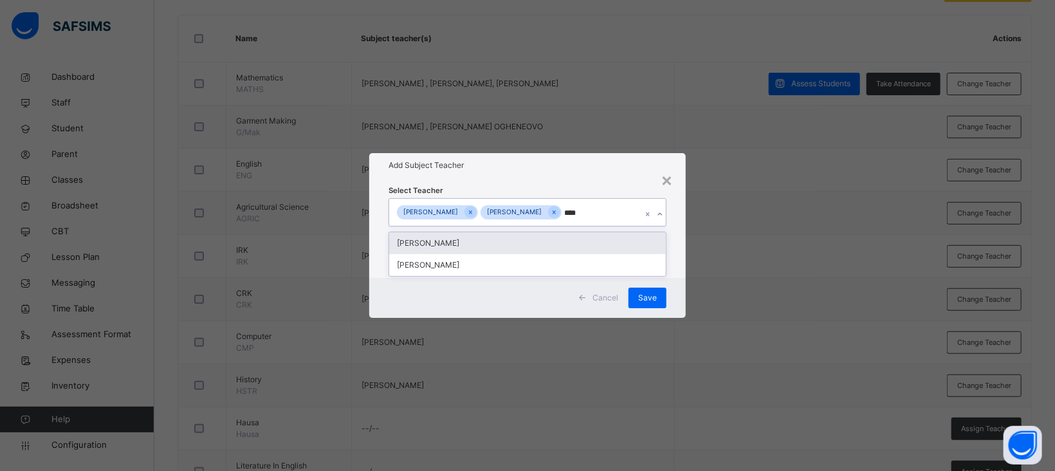
click at [480, 241] on div "[PERSON_NAME]" at bounding box center [527, 243] width 277 height 22
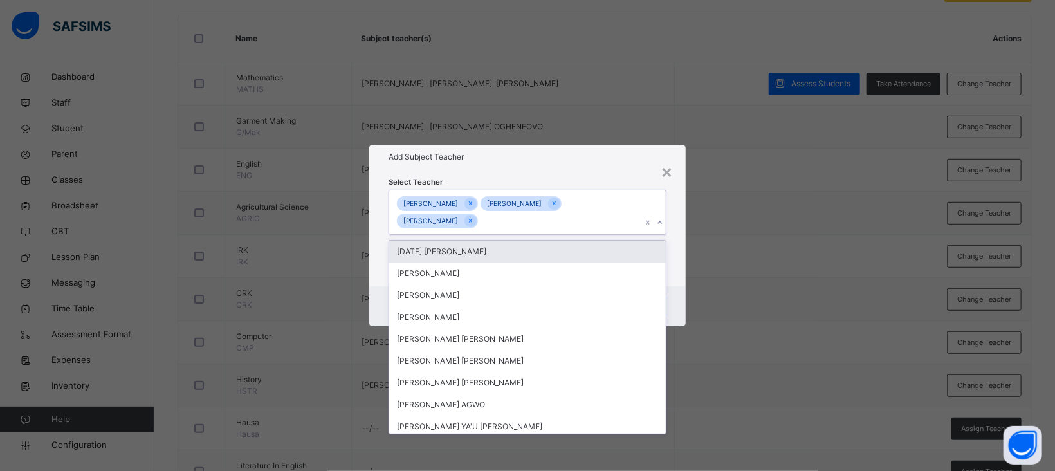
click at [549, 177] on div "Select Teacher option [PERSON_NAME], selected. option [DATE] [PERSON_NAME] focu…" at bounding box center [528, 228] width 278 height 105
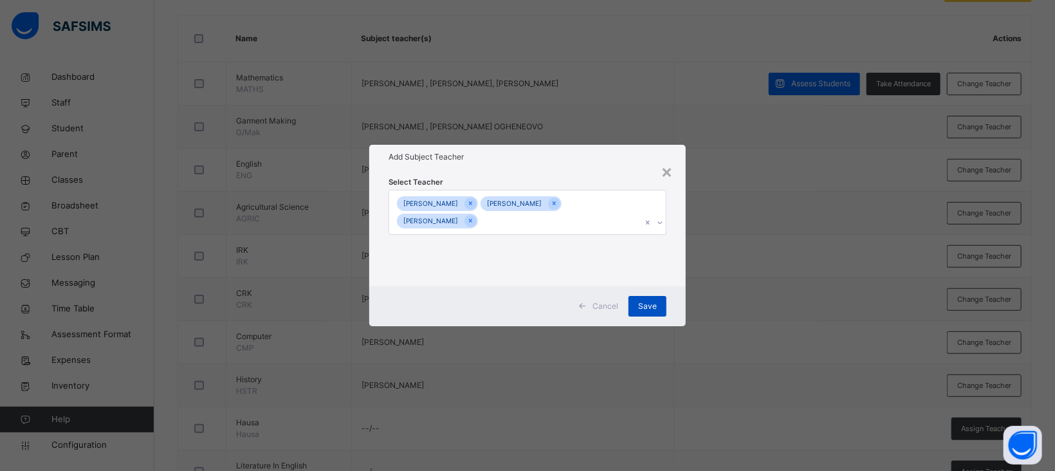
click at [651, 314] on div "Save" at bounding box center [648, 306] width 38 height 21
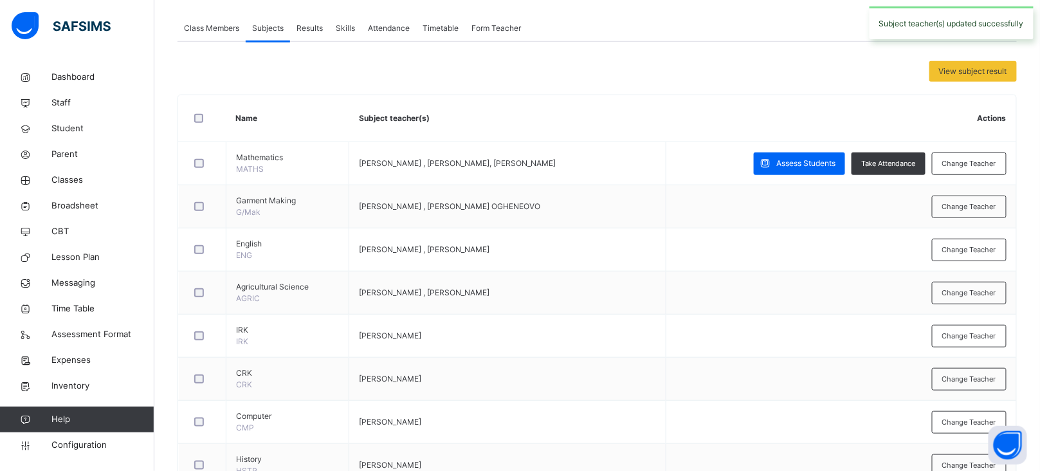
scroll to position [262, 0]
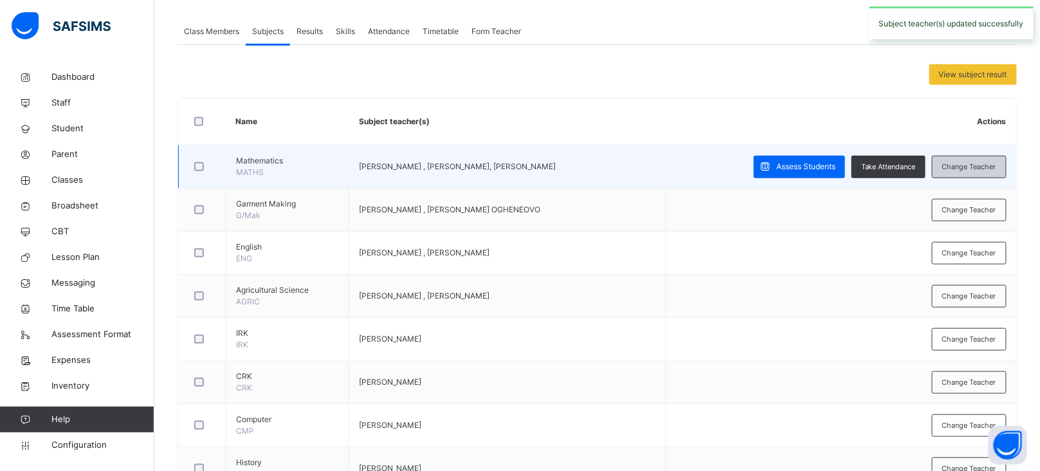
click at [975, 170] on span "Change Teacher" at bounding box center [970, 167] width 54 height 11
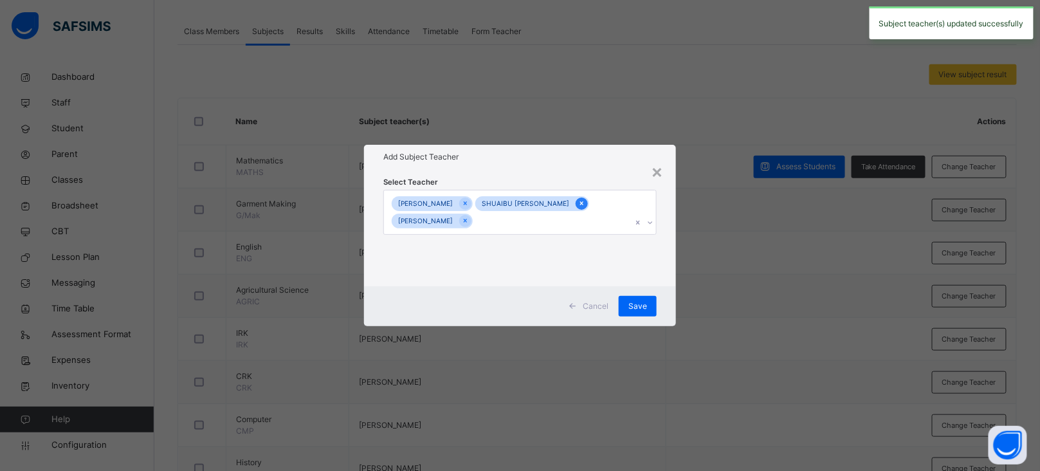
click at [578, 201] on icon at bounding box center [581, 203] width 7 height 9
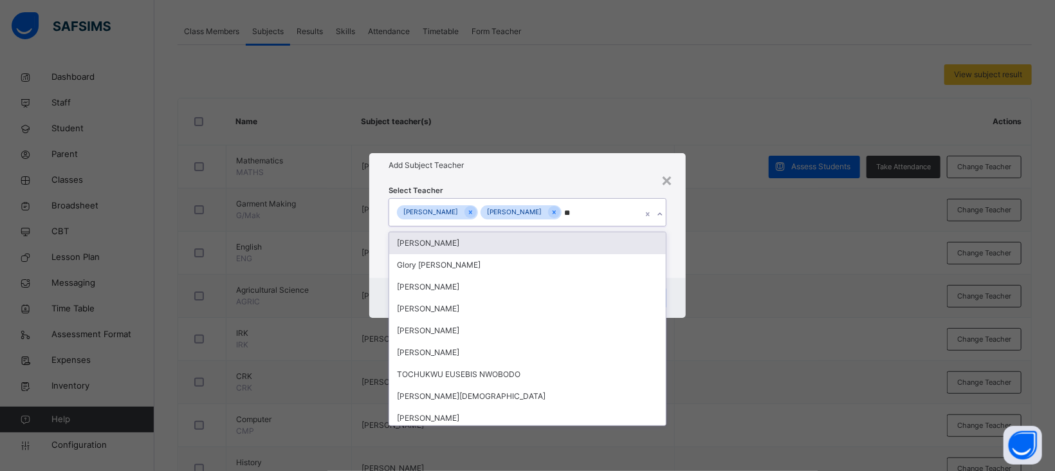
type input "***"
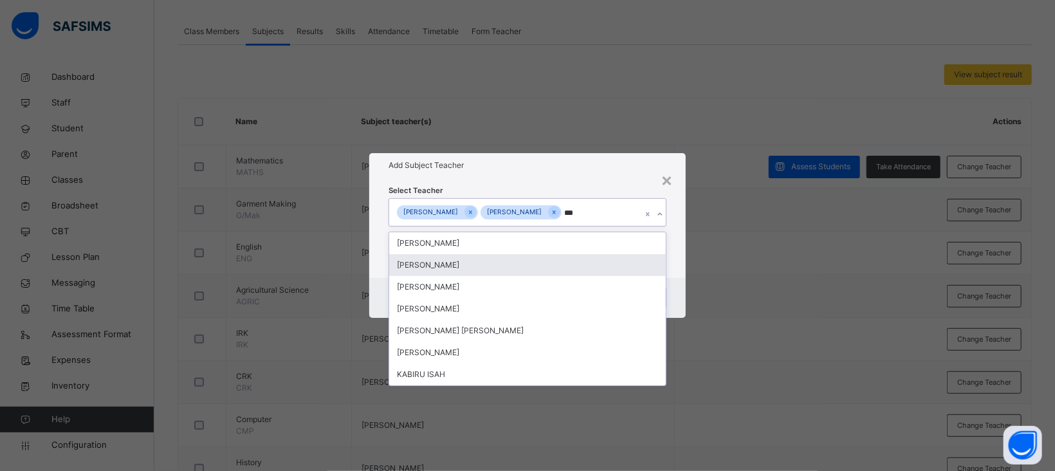
click at [505, 260] on div "[PERSON_NAME]" at bounding box center [527, 265] width 277 height 22
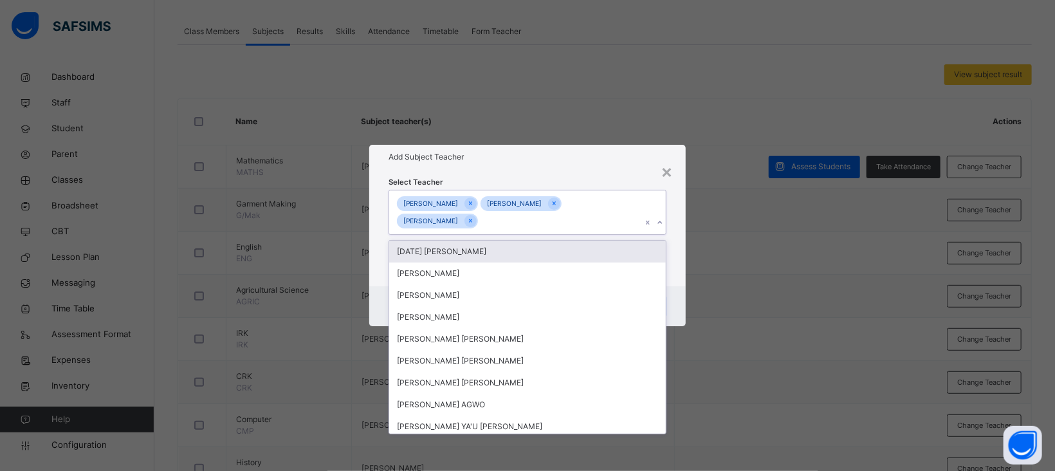
click at [582, 154] on h1 "Add Subject Teacher" at bounding box center [528, 157] width 278 height 12
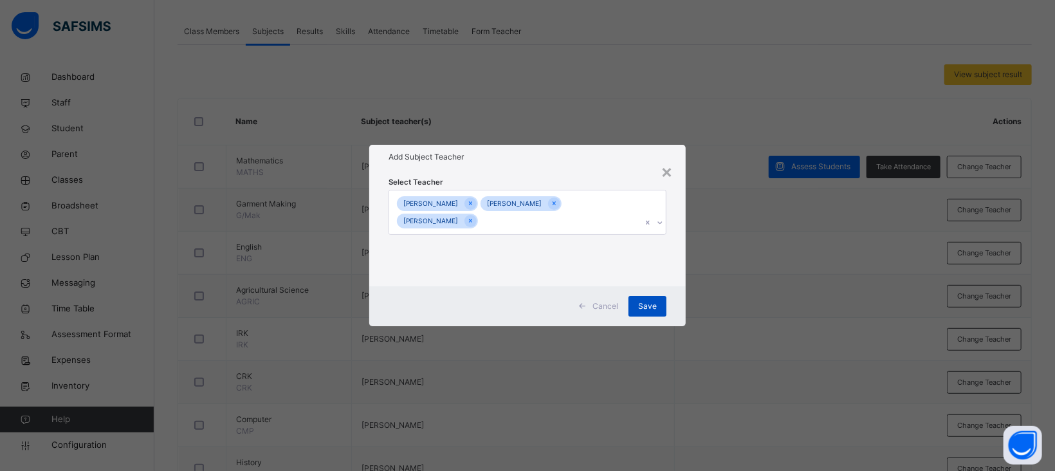
click at [644, 304] on span "Save" at bounding box center [647, 306] width 19 height 12
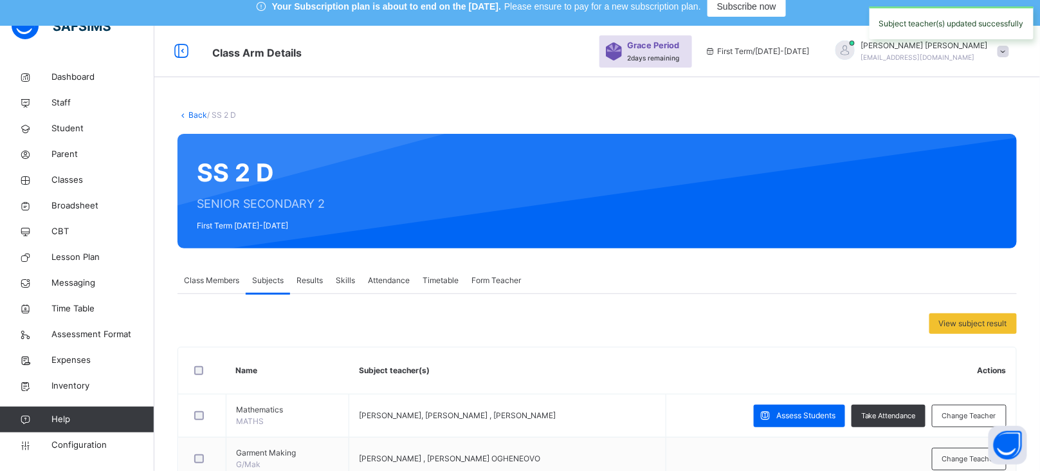
scroll to position [0, 0]
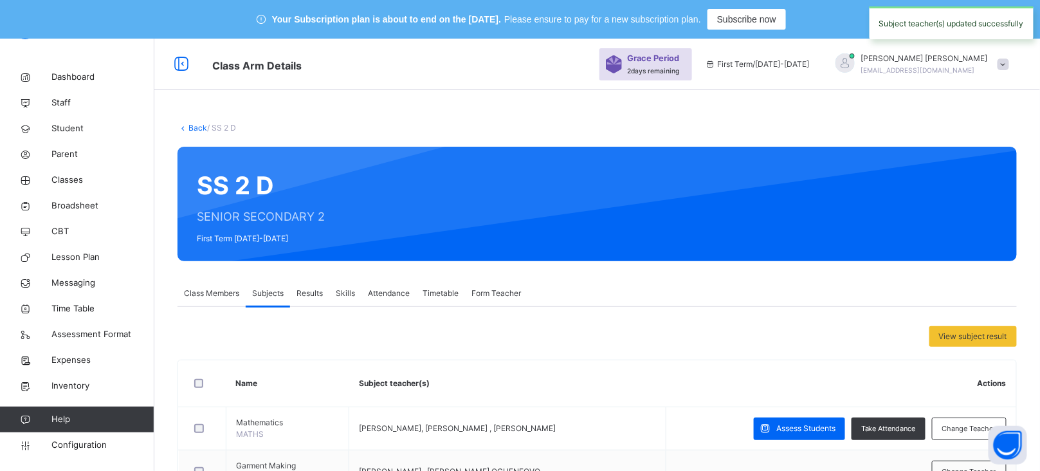
click at [196, 131] on link "Back" at bounding box center [198, 128] width 19 height 10
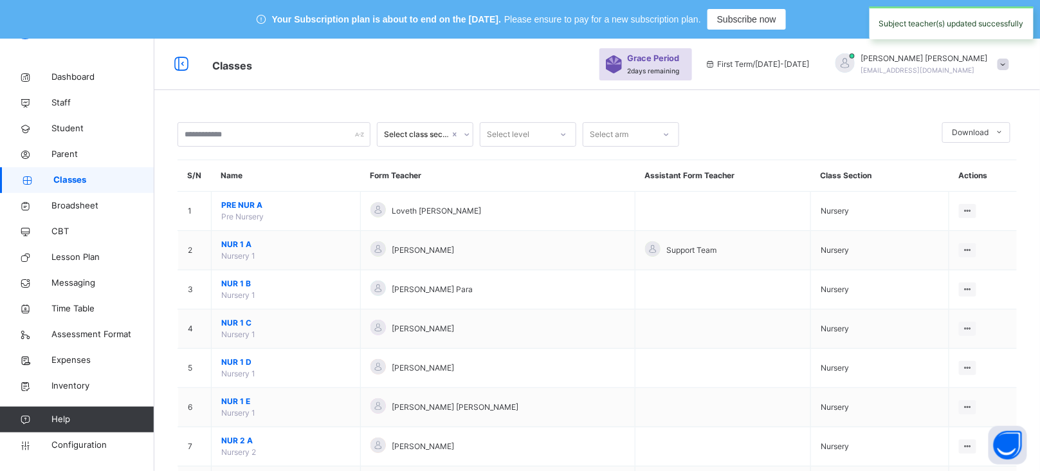
scroll to position [2391, 0]
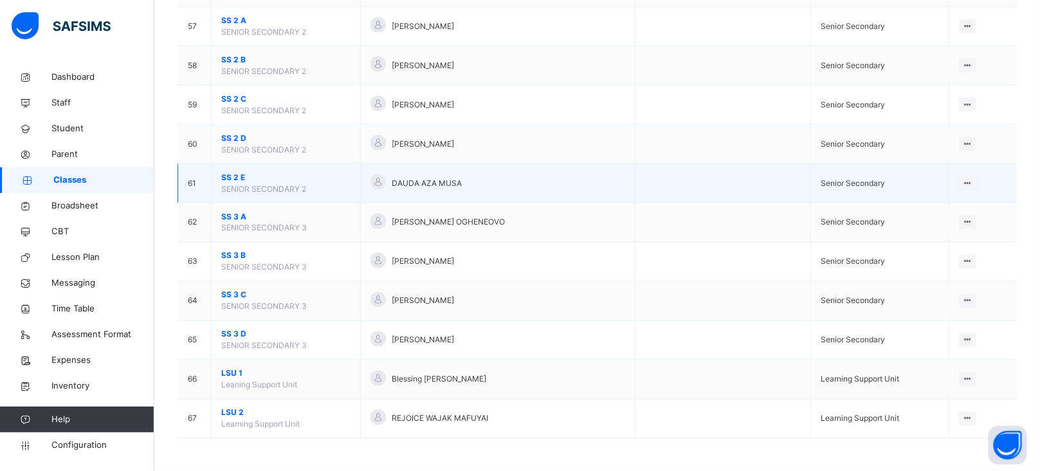
click at [232, 174] on span "SS 2 E" at bounding box center [285, 178] width 129 height 12
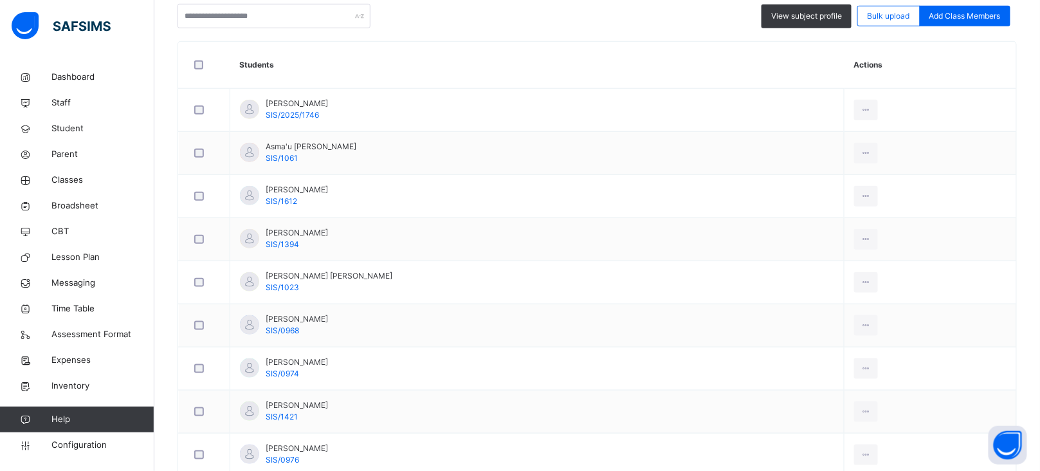
scroll to position [60, 0]
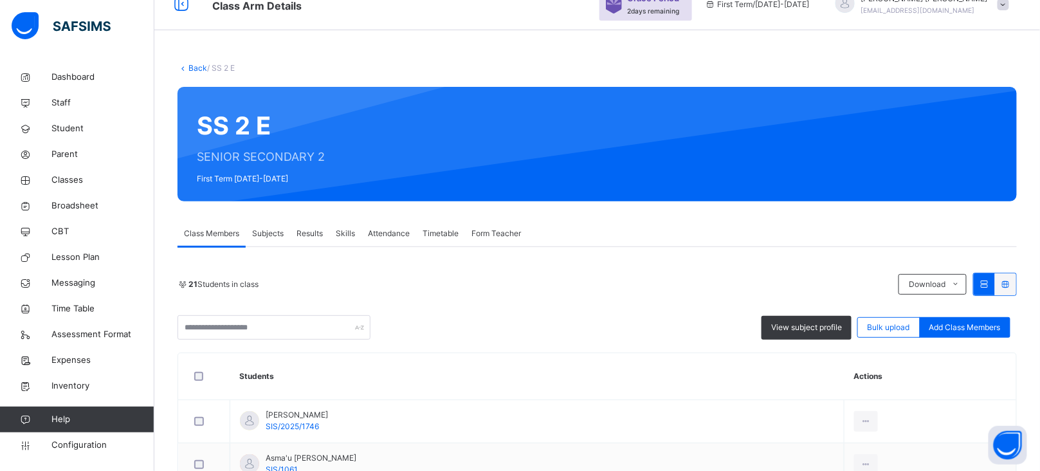
click at [267, 236] on span "Subjects" at bounding box center [268, 234] width 32 height 12
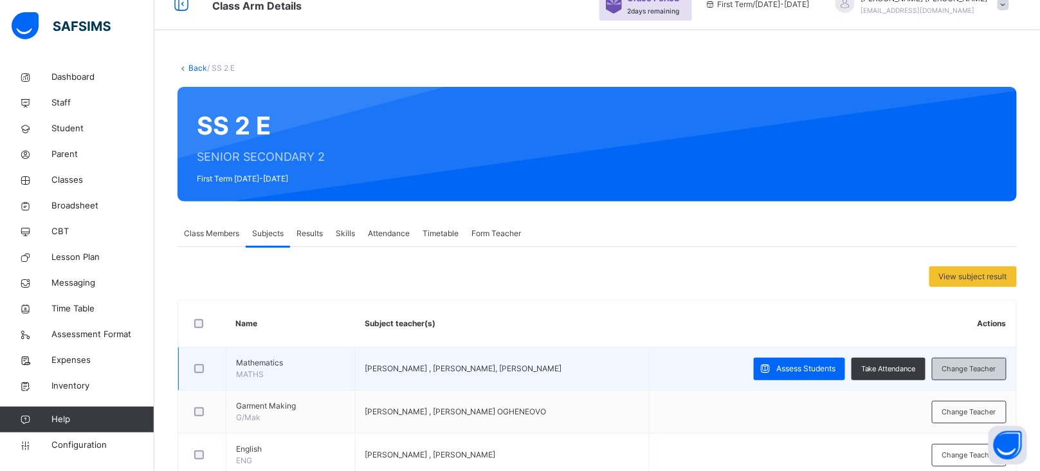
scroll to position [202, 0]
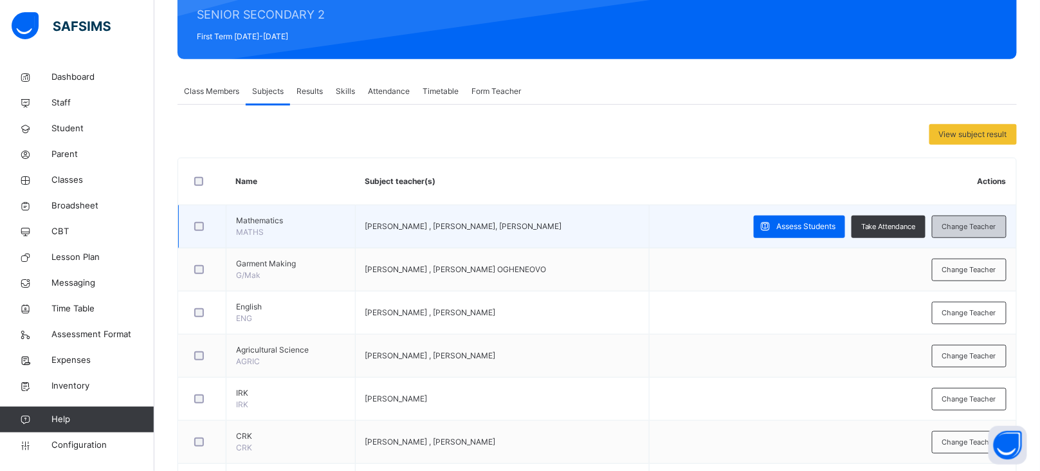
click at [977, 221] on span "Change Teacher" at bounding box center [970, 226] width 54 height 11
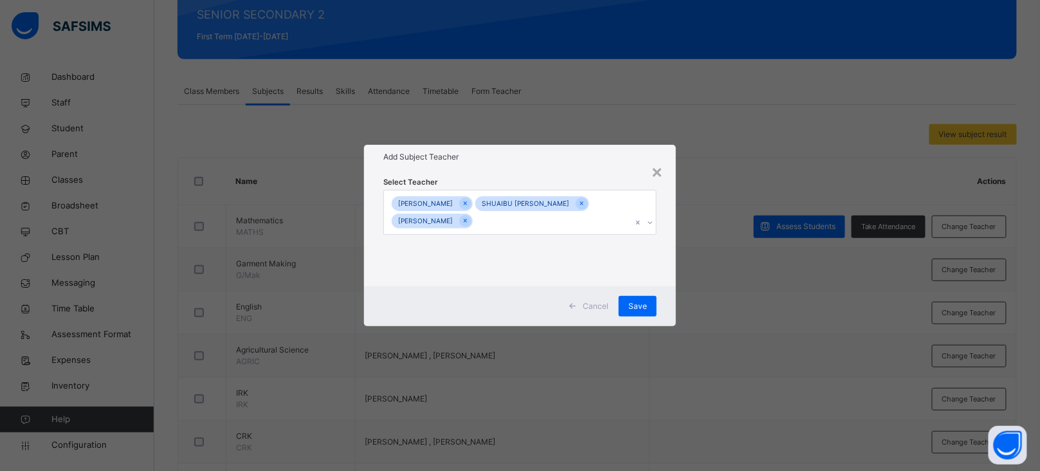
click at [578, 200] on icon at bounding box center [581, 203] width 7 height 9
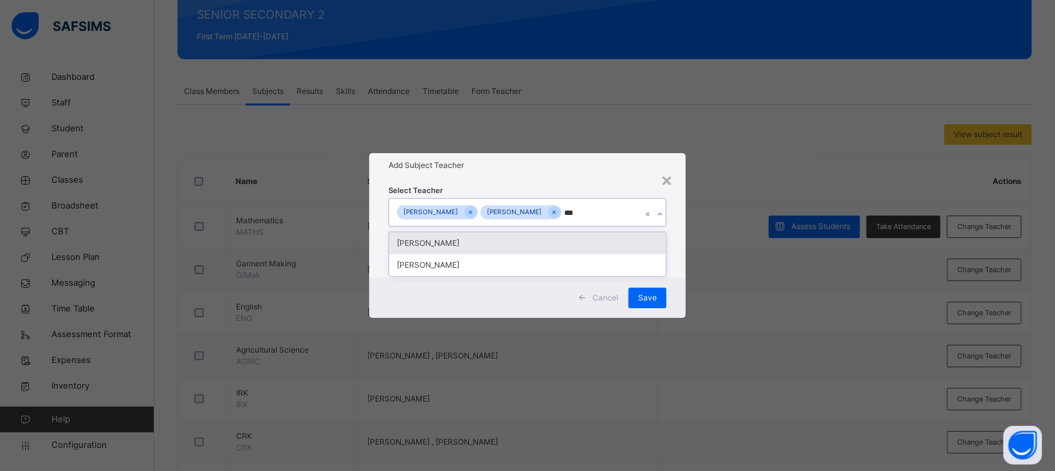
type input "****"
click at [504, 243] on div "[PERSON_NAME]" at bounding box center [527, 243] width 277 height 22
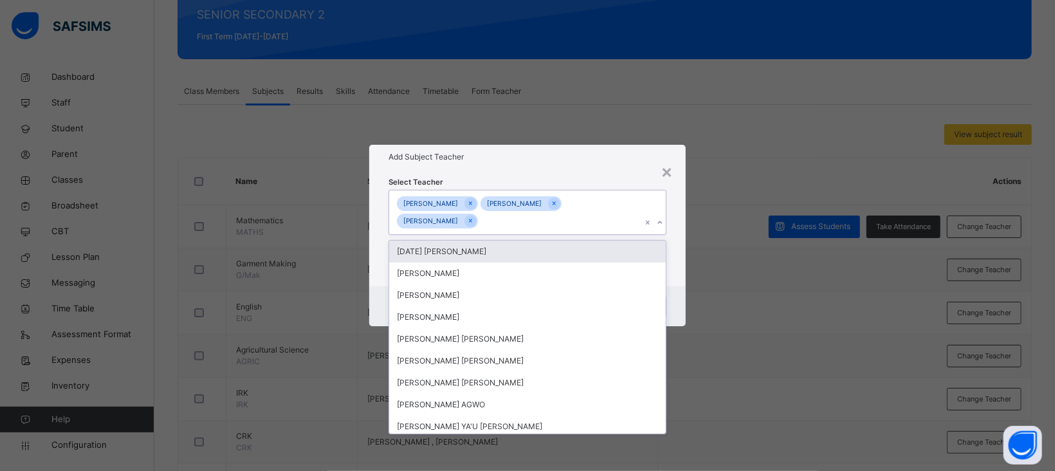
click at [582, 169] on div "Select Teacher option [PERSON_NAME], selected. option [DATE] [PERSON_NAME] focu…" at bounding box center [527, 228] width 317 height 118
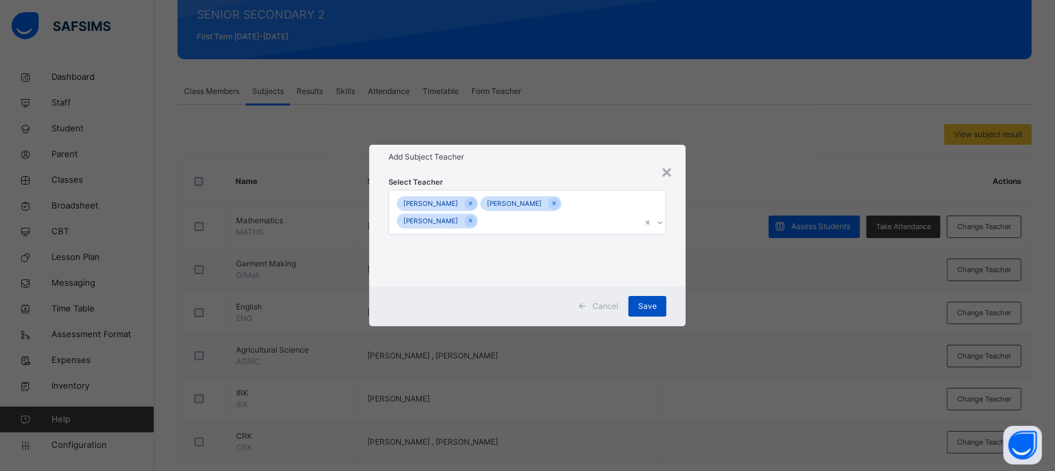
click at [655, 306] on span "Save" at bounding box center [647, 306] width 19 height 12
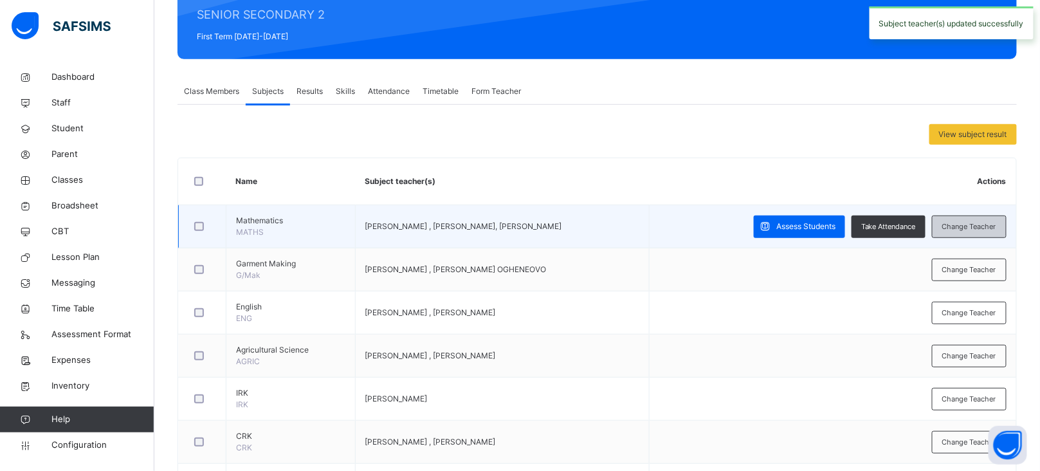
click at [997, 222] on span "Change Teacher" at bounding box center [970, 226] width 54 height 11
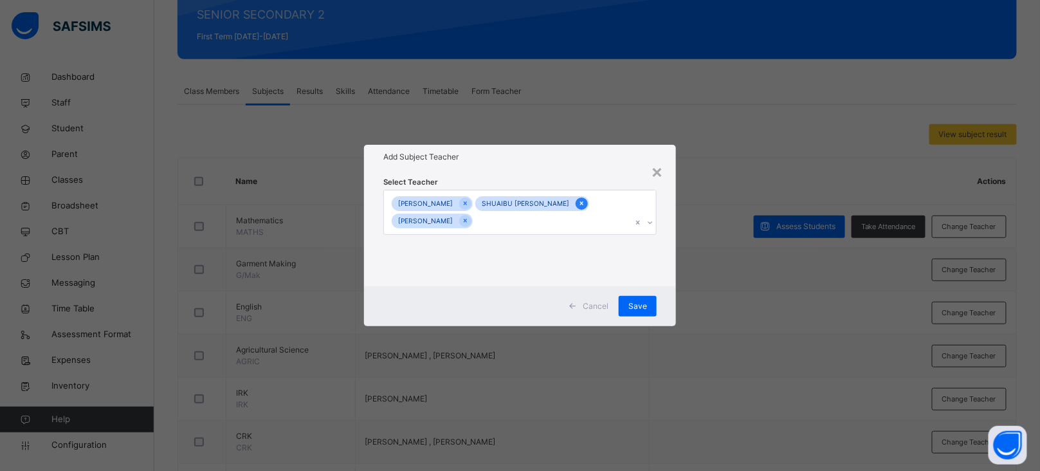
click at [578, 204] on icon at bounding box center [581, 203] width 7 height 9
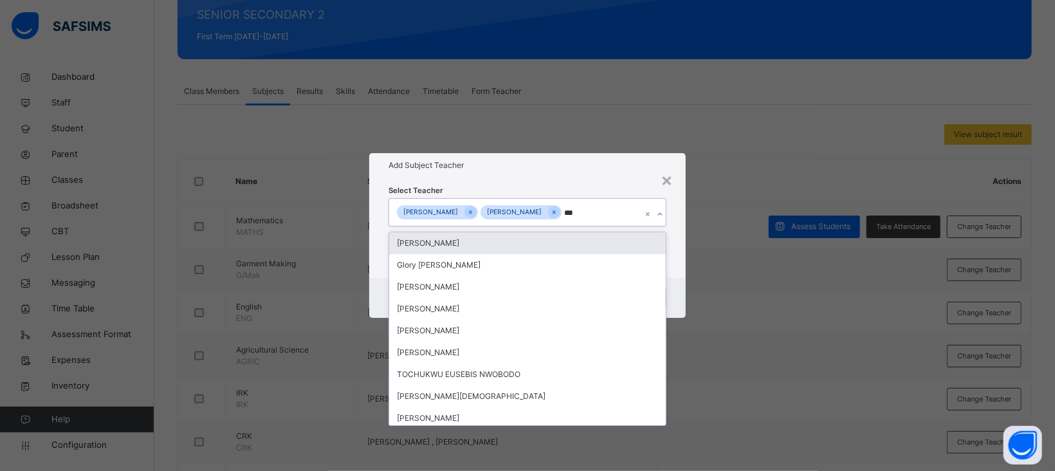
type input "****"
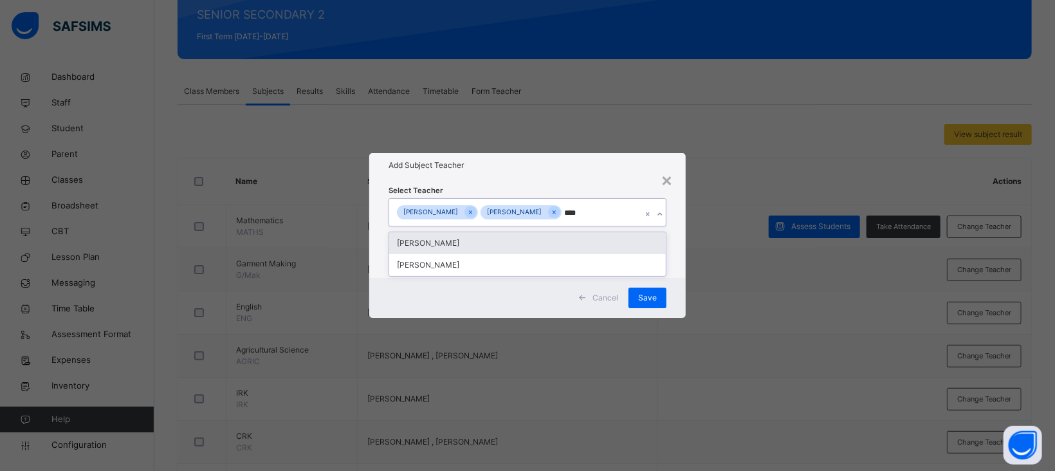
click at [495, 241] on div "[PERSON_NAME]" at bounding box center [527, 243] width 277 height 22
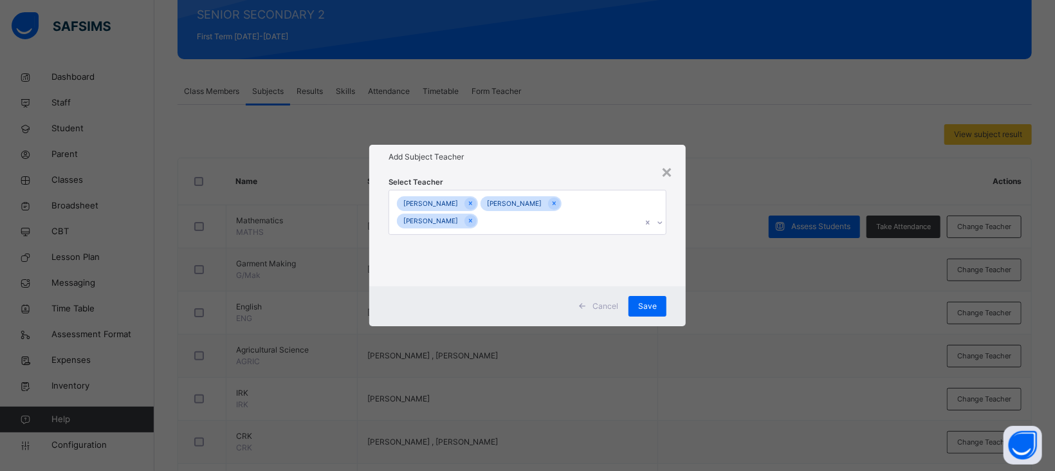
click at [575, 180] on div "Select Teacher [PERSON_NAME] [PERSON_NAME] ADURAGBEMI [PERSON_NAME]" at bounding box center [528, 228] width 278 height 105
click at [658, 303] on div "Save" at bounding box center [648, 306] width 38 height 21
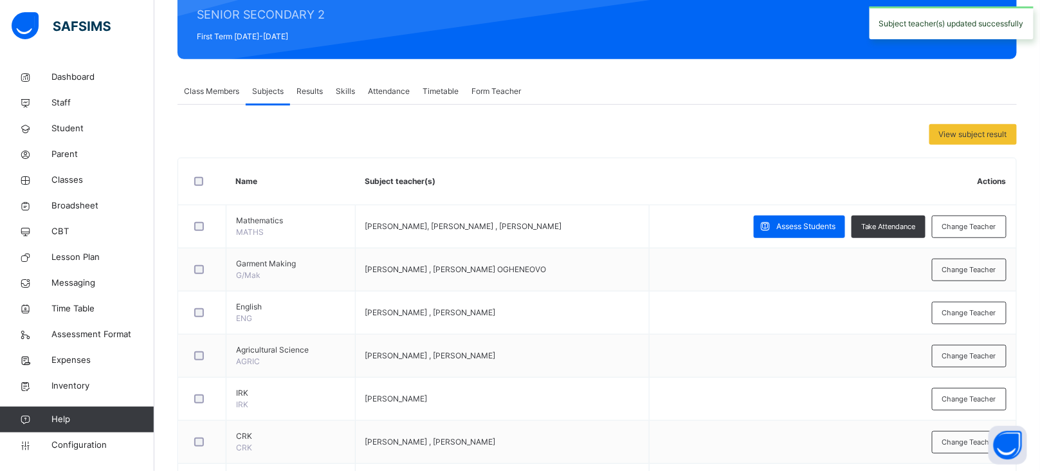
scroll to position [0, 0]
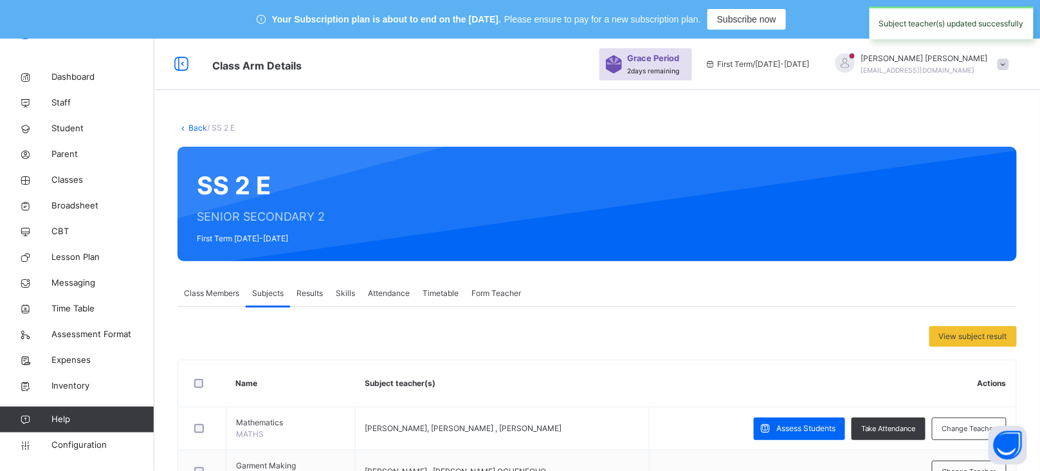
click at [198, 125] on link "Back" at bounding box center [198, 128] width 19 height 10
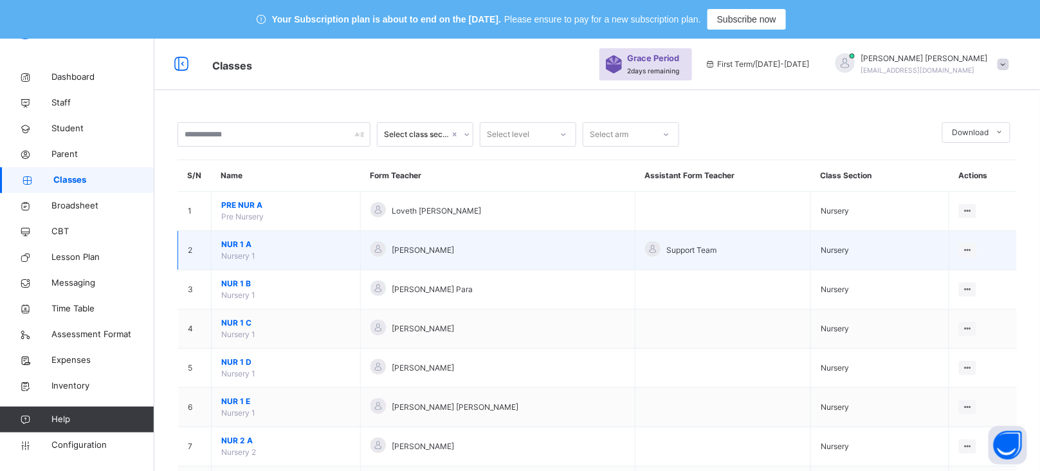
scroll to position [2391, 0]
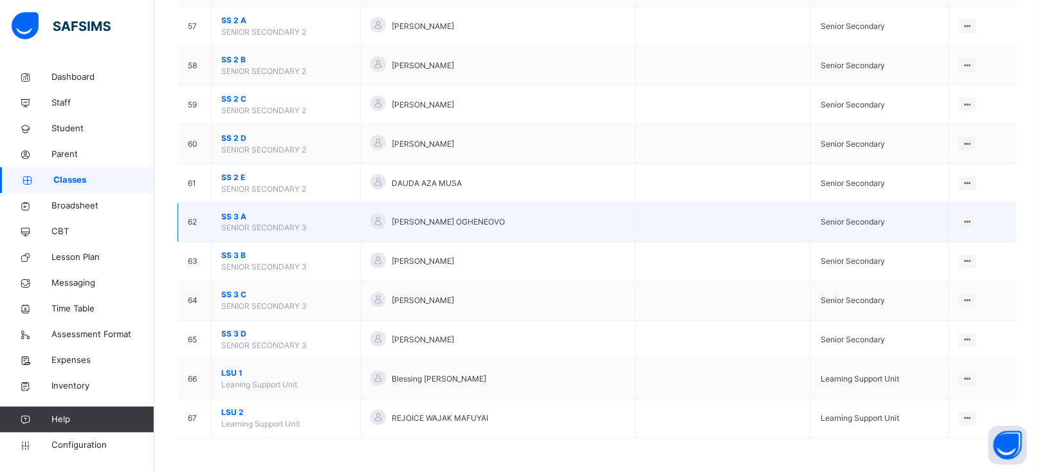
click at [245, 217] on span "SS 3 A" at bounding box center [285, 217] width 129 height 12
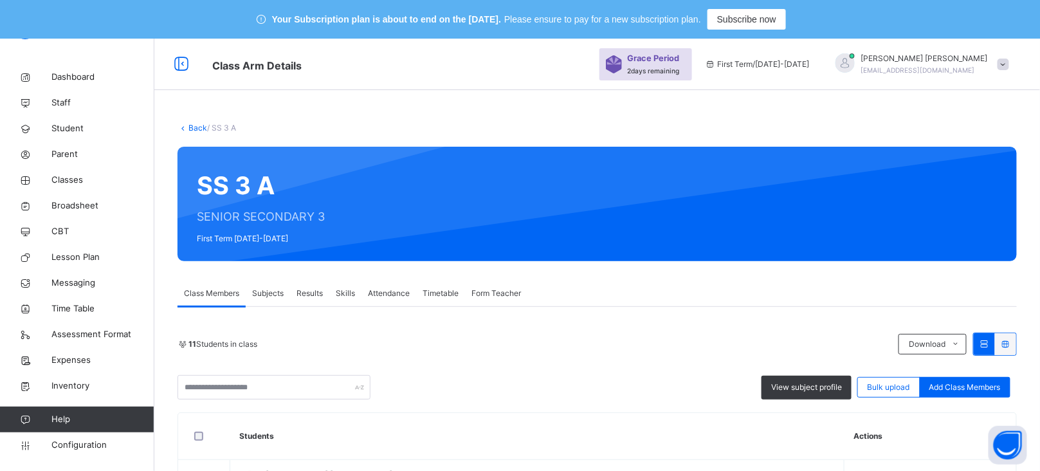
click at [262, 295] on span "Subjects" at bounding box center [268, 294] width 32 height 12
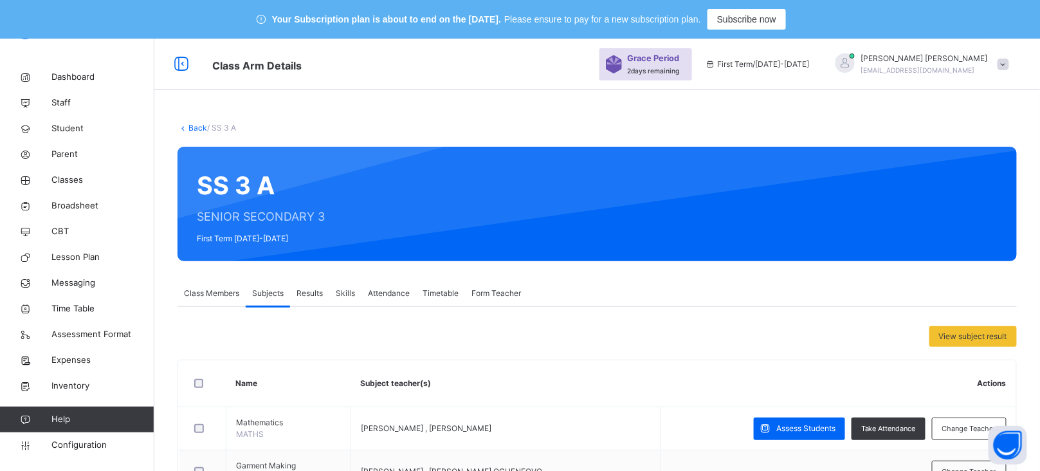
click at [204, 125] on link "Back" at bounding box center [198, 128] width 19 height 10
